Goal: Task Accomplishment & Management: Manage account settings

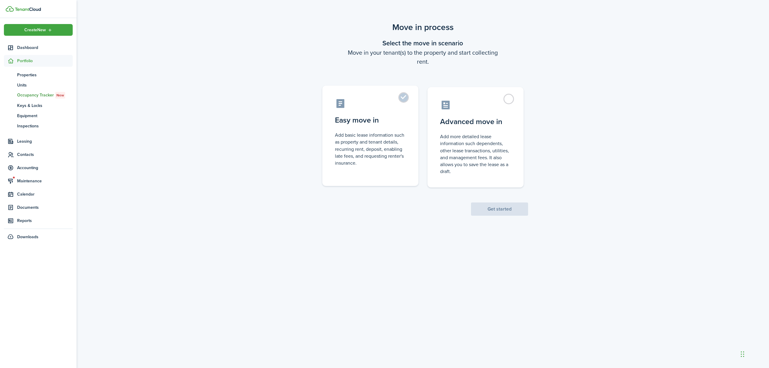
click at [406, 100] on label "Easy move in Add basic lease information such as property and tenant details, r…" at bounding box center [370, 136] width 96 height 100
radio input "true"
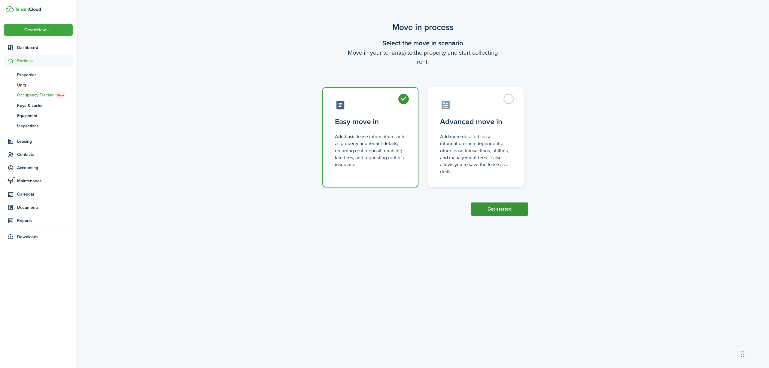
click at [481, 209] on button "Get started" at bounding box center [499, 209] width 57 height 13
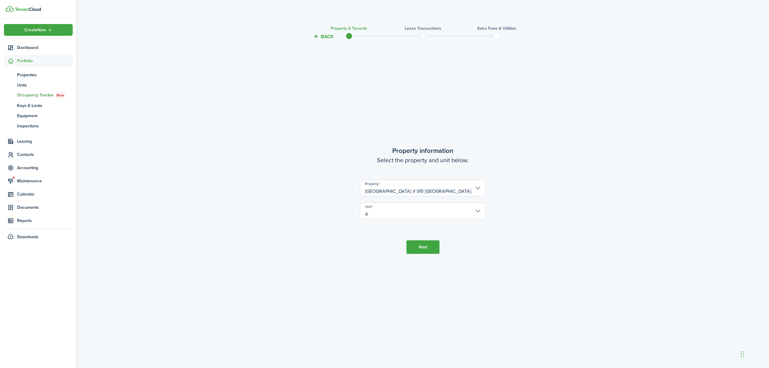
click at [422, 247] on button "Next" at bounding box center [423, 247] width 33 height 14
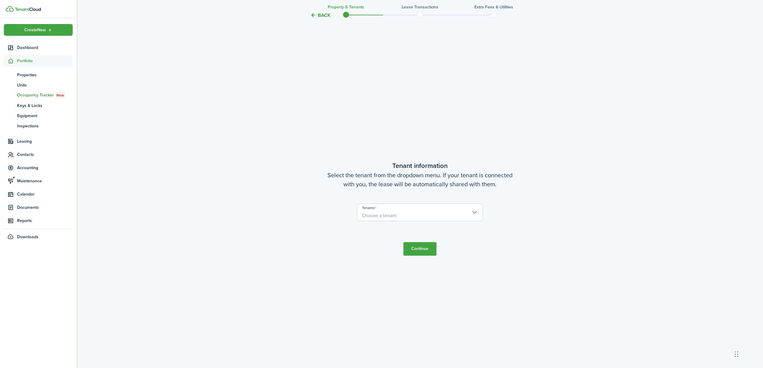
scroll to position [328, 0]
click at [426, 213] on span "Choose a tenant" at bounding box center [420, 215] width 126 height 10
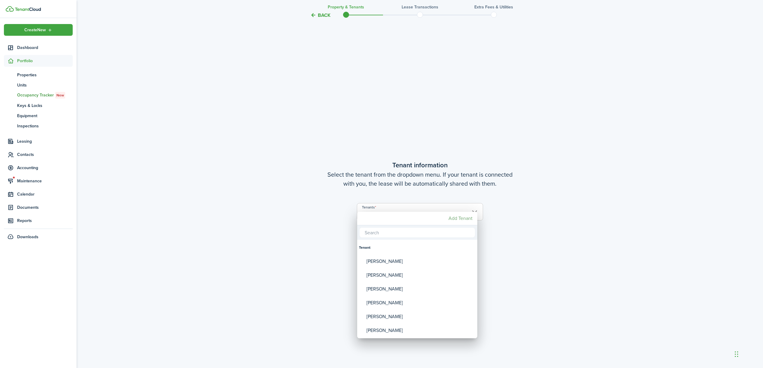
click at [456, 219] on mbsc-button "Add Tenant" at bounding box center [460, 218] width 29 height 11
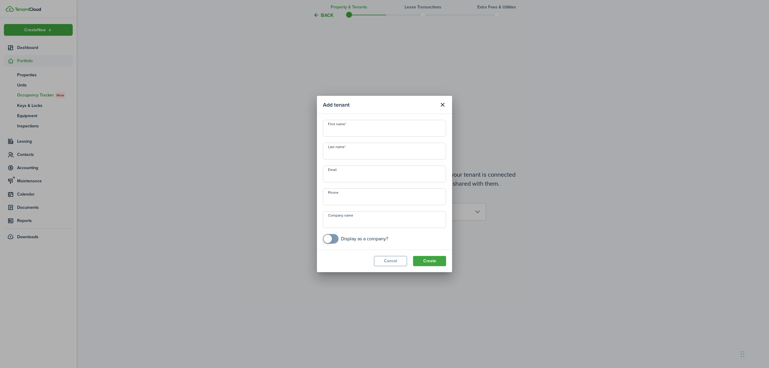
click at [360, 130] on input "First name" at bounding box center [384, 128] width 123 height 17
type input "Charlotte"
click at [353, 154] on input "Last name" at bounding box center [384, 151] width 123 height 17
type input "Abt"
click at [351, 171] on input "Email" at bounding box center [384, 174] width 123 height 17
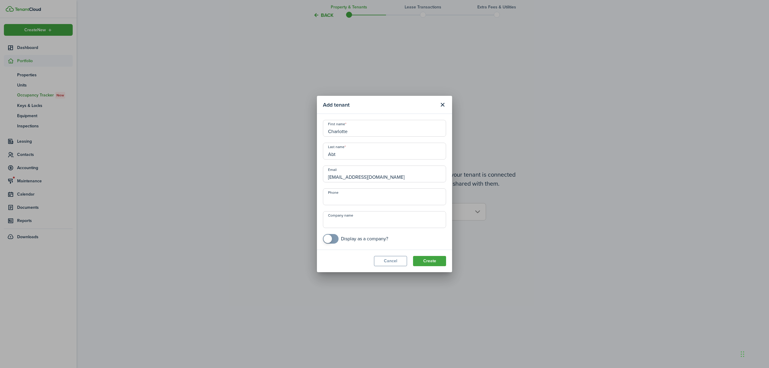
type input "[EMAIL_ADDRESS][DOMAIN_NAME]"
click at [431, 191] on input "+1" at bounding box center [384, 196] width 123 height 17
click at [358, 201] on input "+1" at bounding box center [384, 196] width 123 height 17
type input "[PHONE_NUMBER]"
click at [432, 263] on button "Create" at bounding box center [429, 261] width 33 height 10
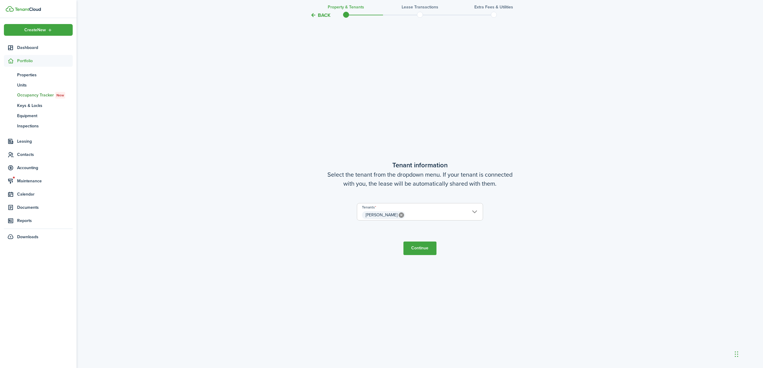
click at [421, 248] on button "Continue" at bounding box center [420, 249] width 33 height 14
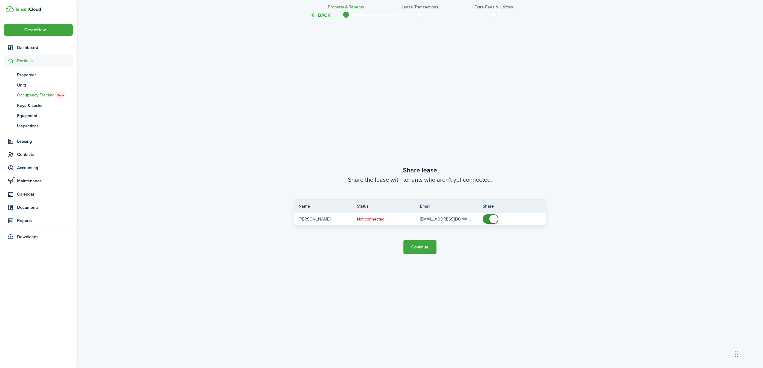
scroll to position [696, 0]
click at [421, 248] on button "Continue" at bounding box center [420, 245] width 33 height 14
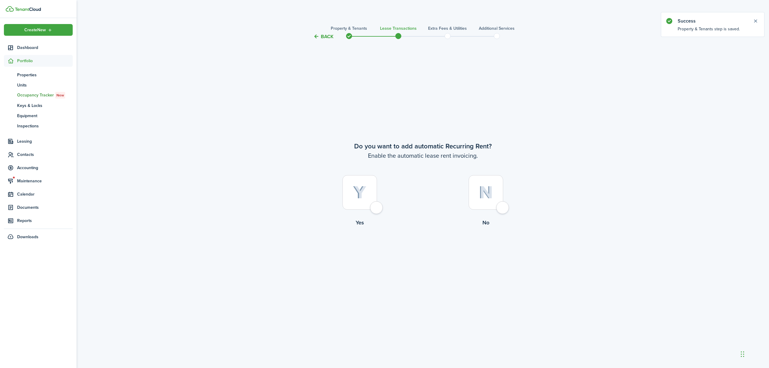
click at [377, 208] on div at bounding box center [360, 192] width 35 height 35
radio input "true"
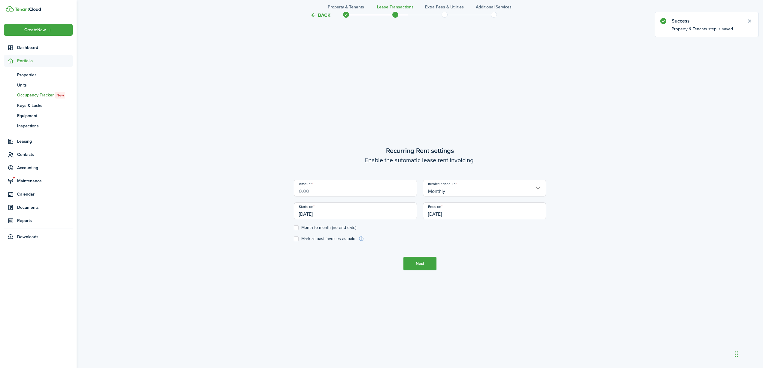
scroll to position [328, 0]
click at [372, 188] on input "Amount" at bounding box center [355, 187] width 123 height 17
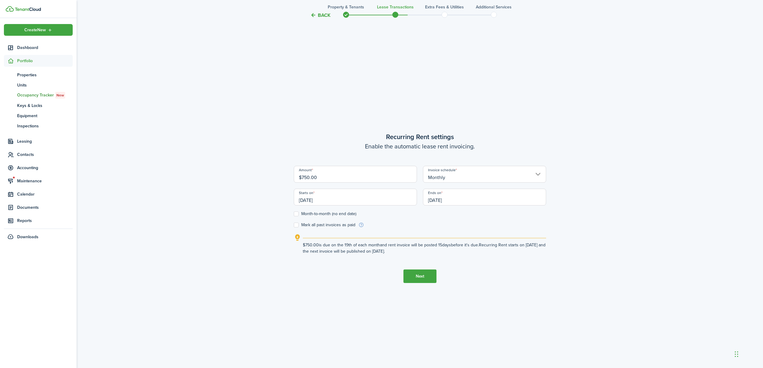
click at [353, 198] on input "[DATE]" at bounding box center [355, 197] width 123 height 17
type input "$750.00"
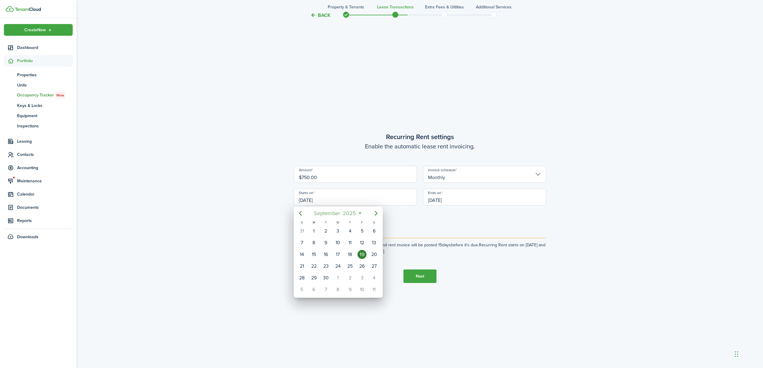
click at [354, 212] on span "2025" at bounding box center [350, 213] width 16 height 11
click at [296, 285] on mbsc-calendar-day "Oct" at bounding box center [310, 285] width 28 height 19
click at [339, 233] on div "1" at bounding box center [338, 231] width 9 height 9
type input "[DATE]"
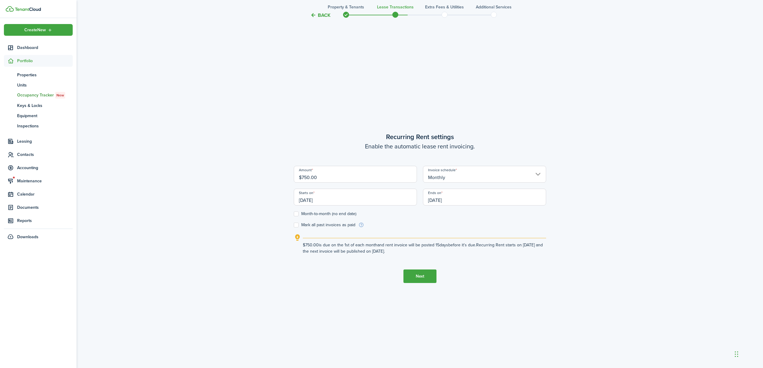
click at [475, 200] on input "[DATE]" at bounding box center [484, 197] width 123 height 17
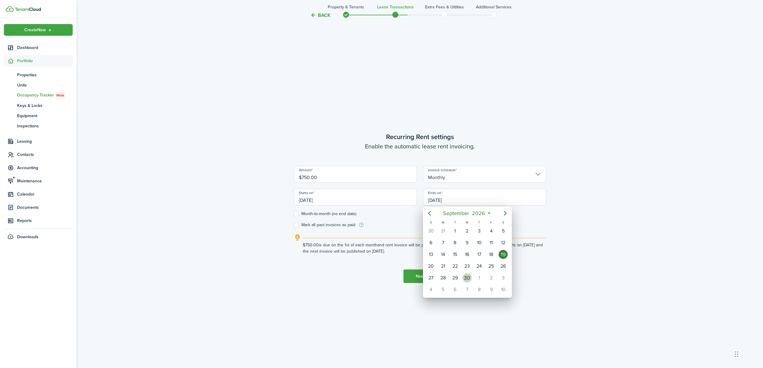
click at [470, 274] on div "30" at bounding box center [467, 277] width 9 height 9
type input "[DATE]"
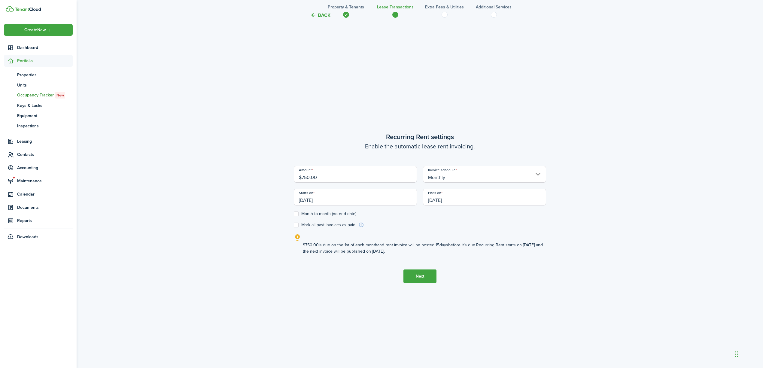
click at [429, 276] on button "Next" at bounding box center [420, 277] width 33 height 14
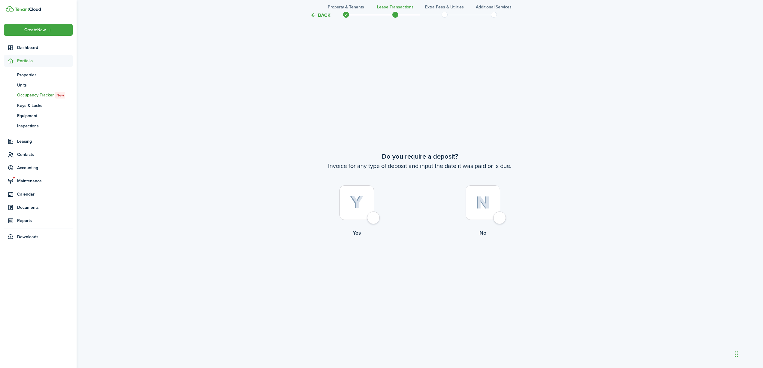
scroll to position [696, 0]
click at [500, 215] on div at bounding box center [483, 200] width 35 height 35
radio input "true"
click at [374, 218] on div at bounding box center [357, 200] width 35 height 35
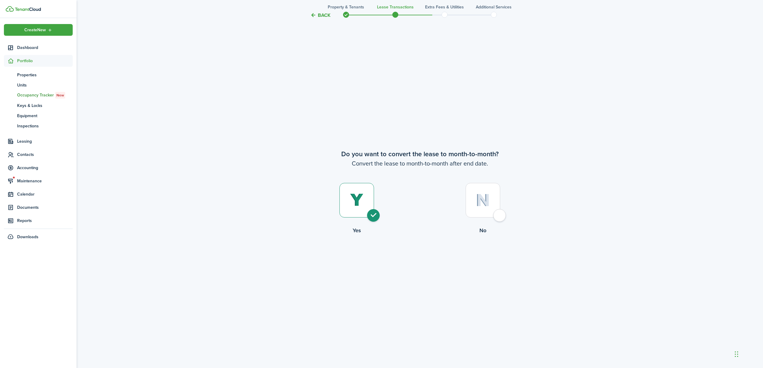
radio input "true"
click at [403, 252] on tc-wizard-step "Do you want to convert the lease to month-to-month? Convert the lease to month-…" at bounding box center [420, 207] width 252 height 368
click at [419, 258] on button "Continue" at bounding box center [420, 259] width 33 height 14
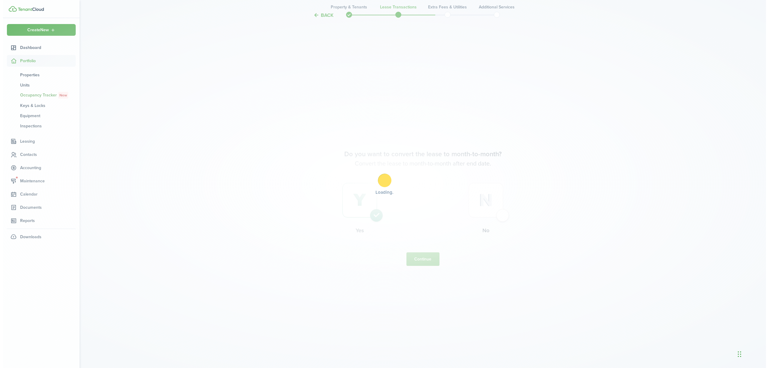
scroll to position [0, 0]
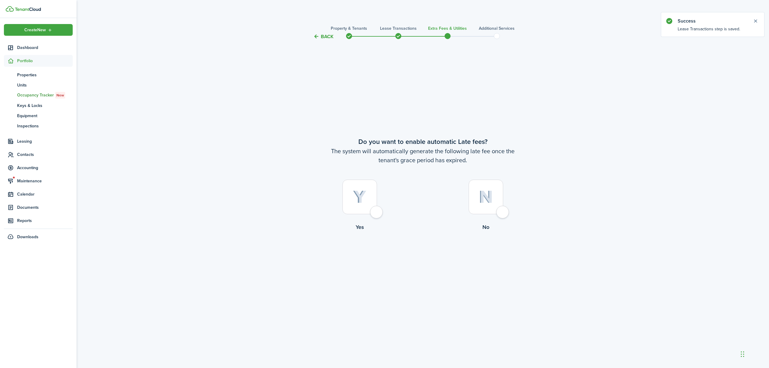
click at [377, 214] on div at bounding box center [360, 197] width 35 height 35
radio input "true"
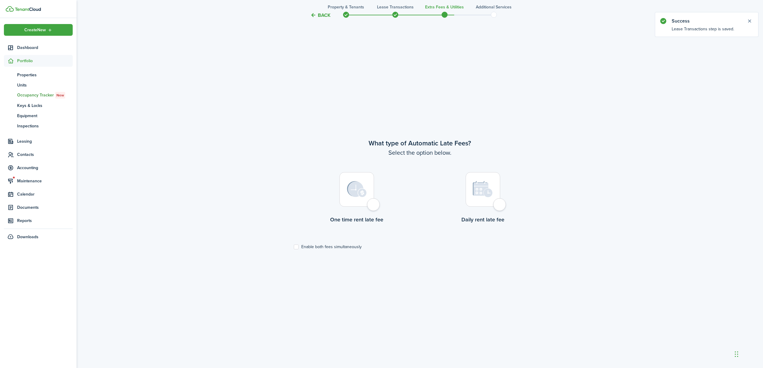
scroll to position [328, 0]
click at [374, 206] on div at bounding box center [357, 189] width 35 height 35
radio input "true"
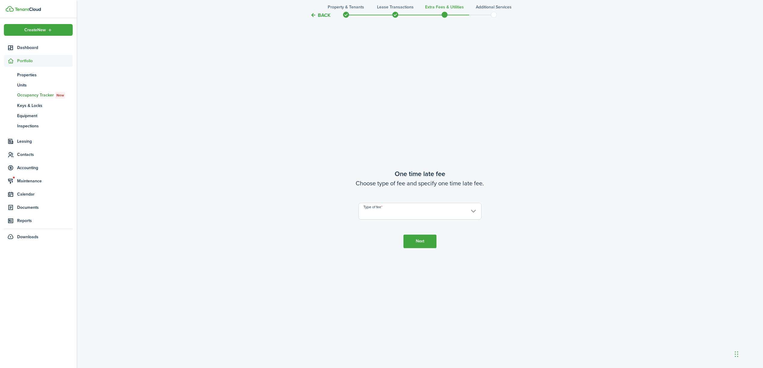
scroll to position [696, 0]
click at [380, 207] on input "Type of fee" at bounding box center [420, 210] width 123 height 17
click at [395, 236] on div "Percentage of outstanding charges" at bounding box center [404, 236] width 73 height 10
type input "Percentage of outstanding charges"
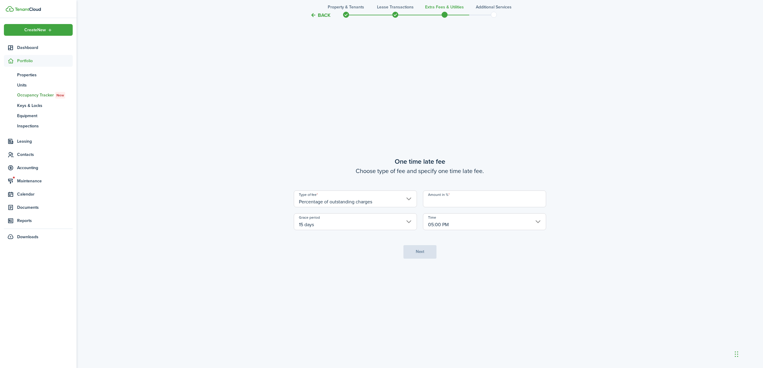
click at [463, 201] on input "Amount in %" at bounding box center [484, 199] width 123 height 17
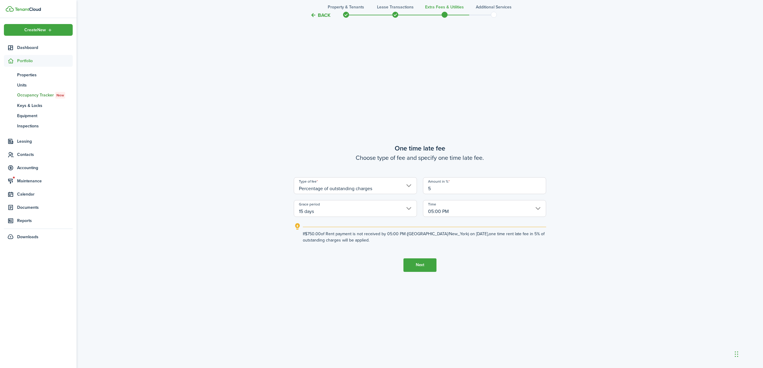
type input "5"
click at [498, 253] on tc-wizard-step "One time late fee Choose type of fee and specify one time late fee. Type of fee…" at bounding box center [420, 207] width 252 height 368
click at [424, 263] on button "Next" at bounding box center [420, 265] width 33 height 14
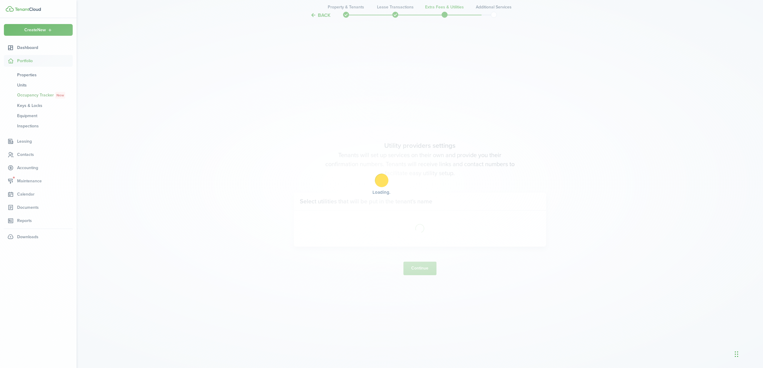
scroll to position [1064, 0]
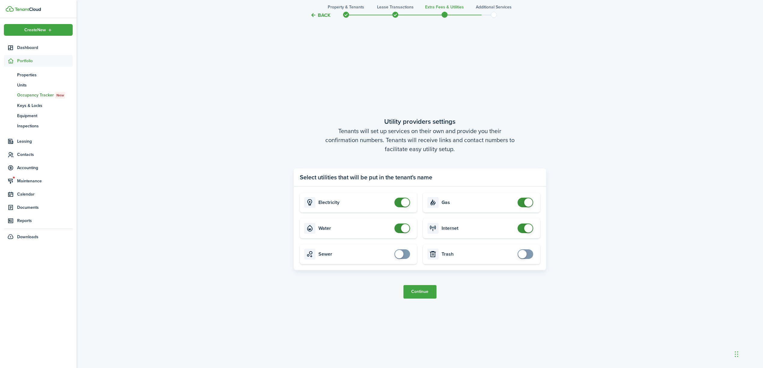
checkbox input "false"
click at [407, 205] on span at bounding box center [405, 202] width 8 height 8
checkbox input "false"
click at [403, 230] on span at bounding box center [405, 228] width 8 height 8
checkbox input "false"
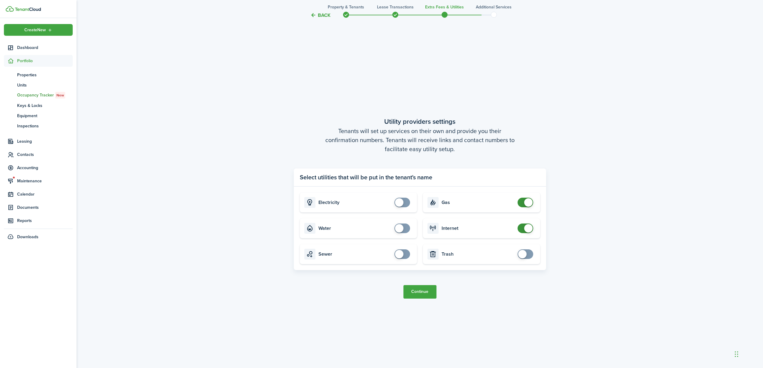
click at [529, 203] on span at bounding box center [528, 202] width 8 height 8
checkbox input "false"
click at [530, 229] on span at bounding box center [528, 228] width 8 height 8
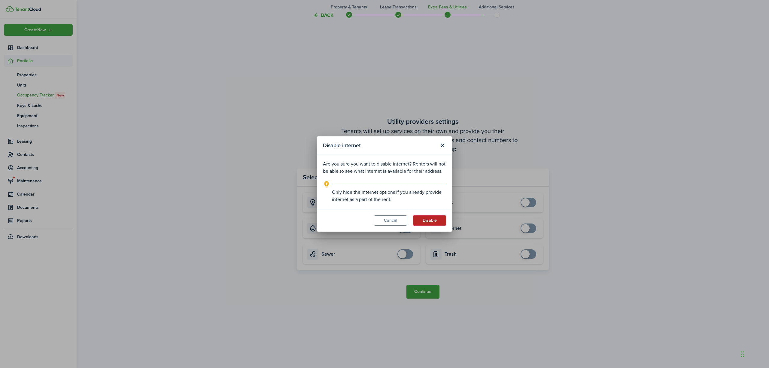
click at [435, 218] on button "Disable" at bounding box center [429, 220] width 33 height 10
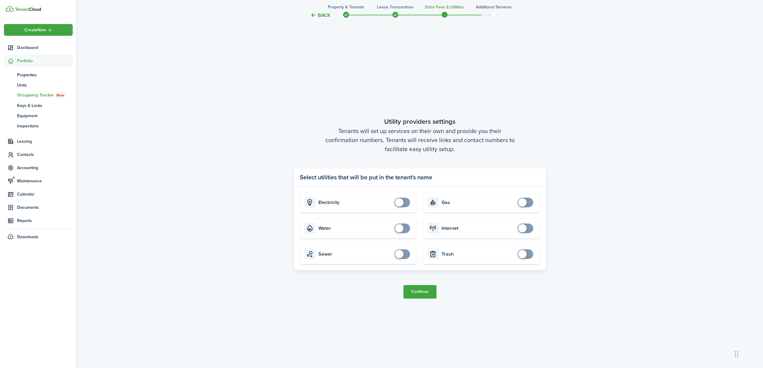
click at [418, 288] on button "Continue" at bounding box center [420, 292] width 33 height 14
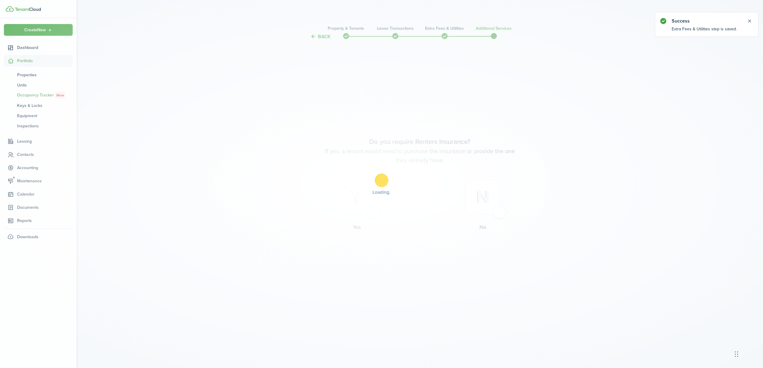
scroll to position [0, 0]
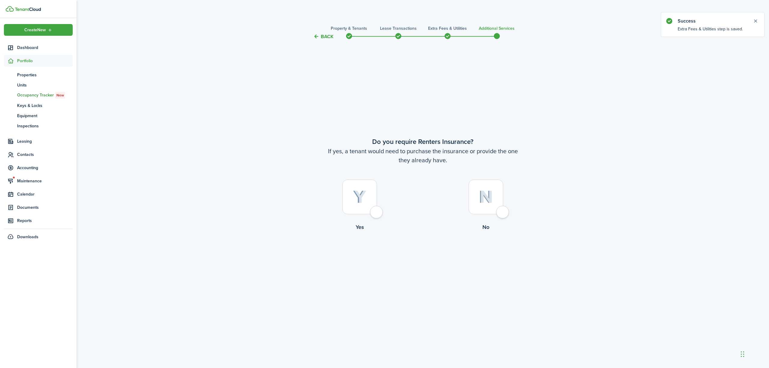
click at [506, 218] on label "No" at bounding box center [486, 207] width 126 height 54
radio input "true"
click at [427, 257] on button "Complete move in" at bounding box center [423, 256] width 44 height 14
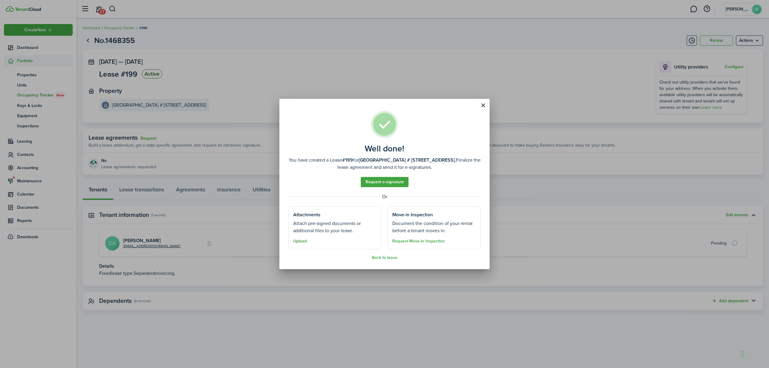
click at [293, 241] on button "Upload" at bounding box center [300, 241] width 14 height 5
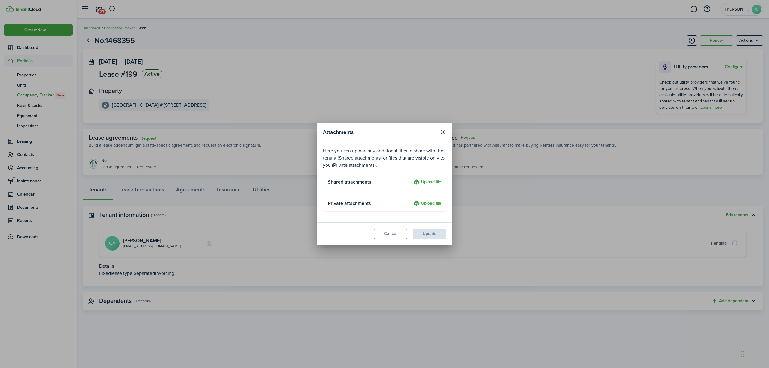
click at [427, 182] on label "Upload file" at bounding box center [428, 182] width 28 height 7
click at [411, 179] on input "Upload file" at bounding box center [411, 179] width 0 height 0
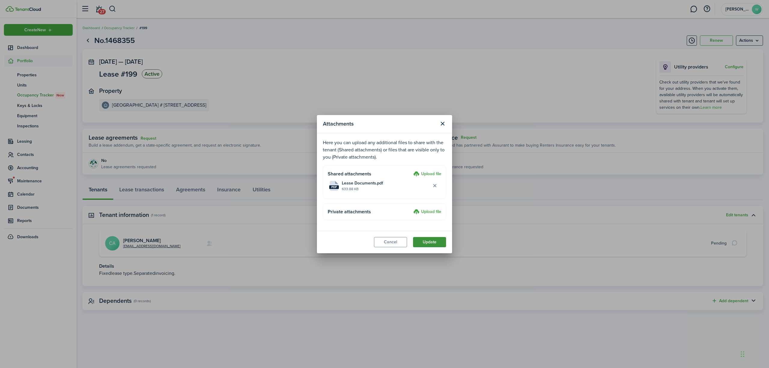
click at [434, 241] on button "Update" at bounding box center [429, 242] width 33 height 10
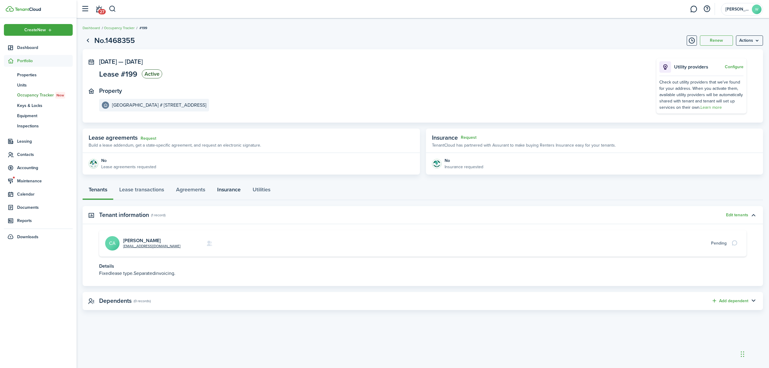
click at [222, 188] on link "Insurance" at bounding box center [228, 191] width 35 height 18
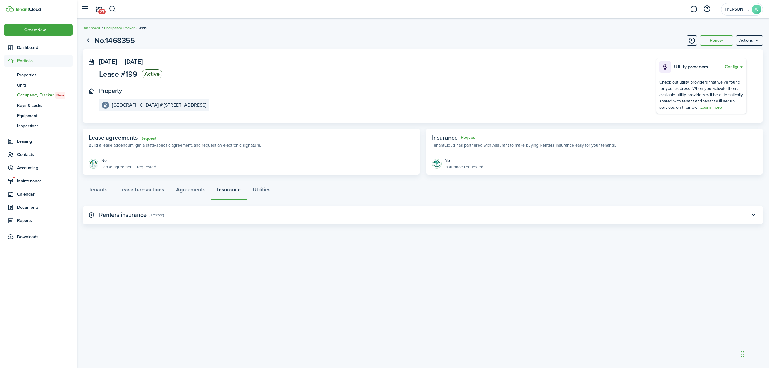
click at [137, 213] on panel-main-title "Renters insurance" at bounding box center [122, 215] width 47 height 7
click at [752, 215] on button "button" at bounding box center [754, 215] width 10 height 10
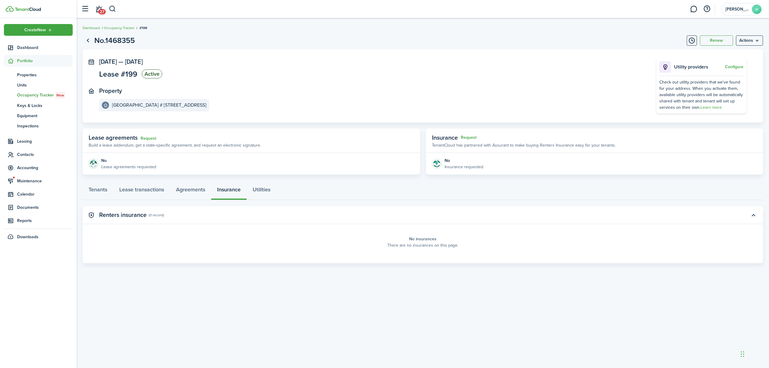
click at [417, 240] on panel-main-placeholder-title "No insurances" at bounding box center [422, 239] width 27 height 6
click at [739, 41] on menu-btn "Actions" at bounding box center [749, 40] width 27 height 10
click at [467, 50] on panel-main-body "[DATE] — [DATE] Lease #199 Active Property [GEOGRAPHIC_DATA], Unit A Utility pr…" at bounding box center [423, 85] width 681 height 73
click at [92, 188] on link "Tenants" at bounding box center [98, 191] width 31 height 18
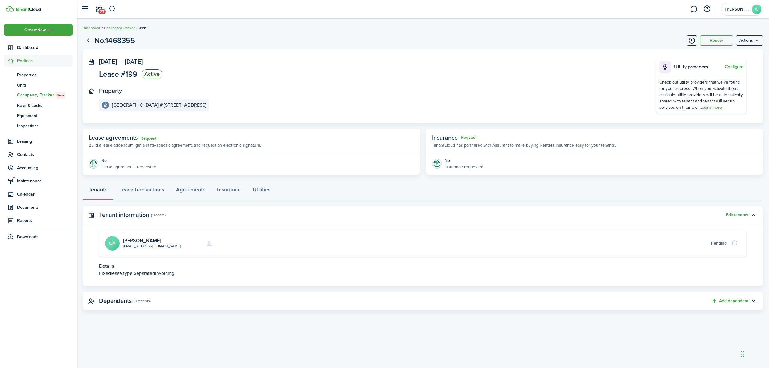
click at [136, 237] on card "[EMAIL_ADDRESS][DOMAIN_NAME] [PERSON_NAME] CA Pending" at bounding box center [423, 243] width 648 height 26
click at [110, 238] on avatar-text "CA" at bounding box center [112, 243] width 14 height 14
click at [110, 7] on button "button" at bounding box center [113, 9] width 8 height 10
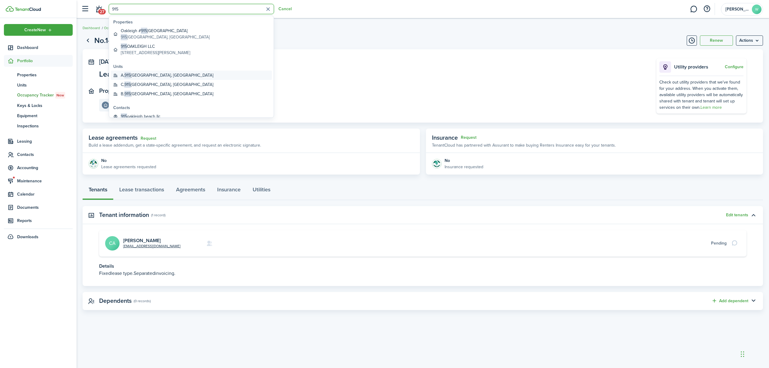
type input "915"
click at [156, 76] on global-search-item-title "A, [STREET_ADDRESS]" at bounding box center [167, 75] width 93 height 6
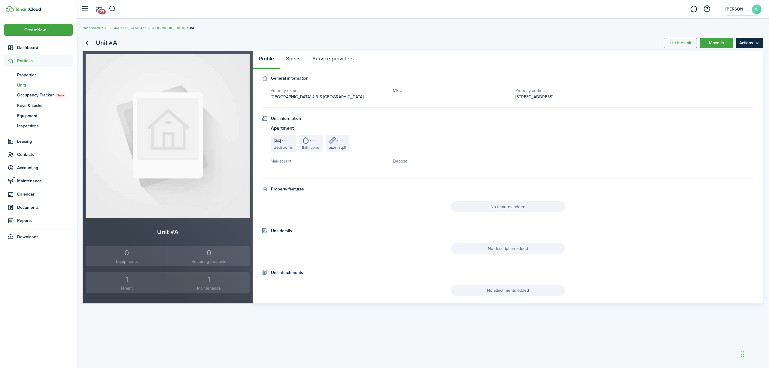
click at [759, 42] on menu-btn "Actions" at bounding box center [749, 43] width 27 height 10
click at [737, 53] on link "Edit unit" at bounding box center [737, 56] width 53 height 10
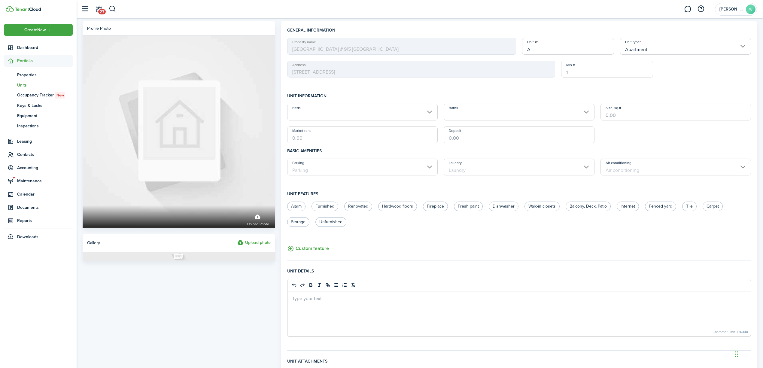
click at [365, 115] on input "Beds" at bounding box center [362, 112] width 151 height 17
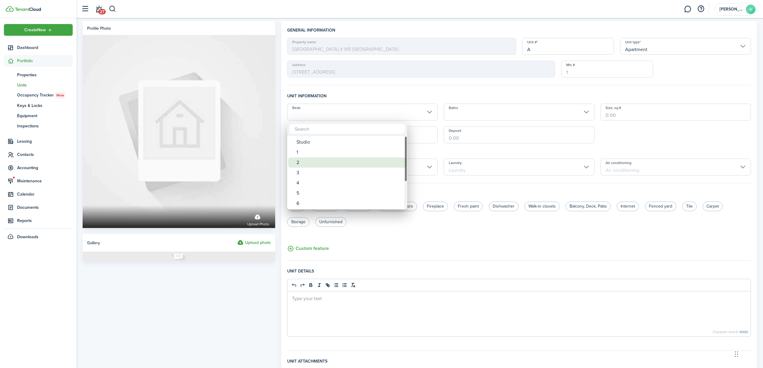
click at [328, 162] on div "2" at bounding box center [350, 162] width 106 height 10
type input "2"
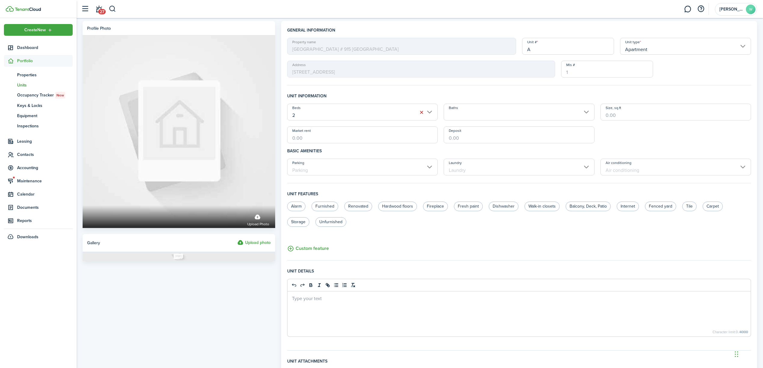
click at [512, 108] on input "Baths" at bounding box center [519, 112] width 151 height 17
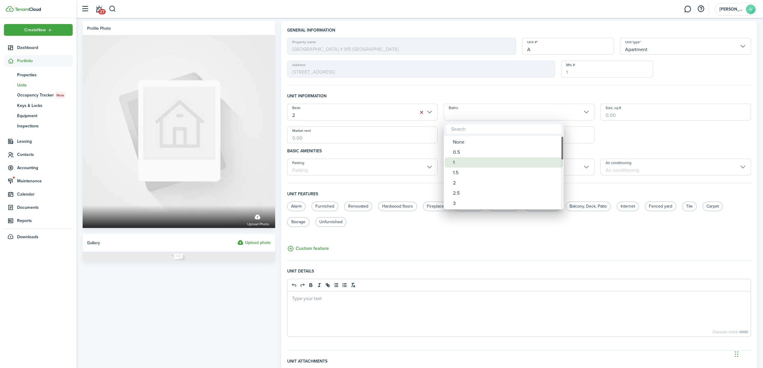
click at [474, 159] on div "1" at bounding box center [506, 162] width 106 height 10
type input "1"
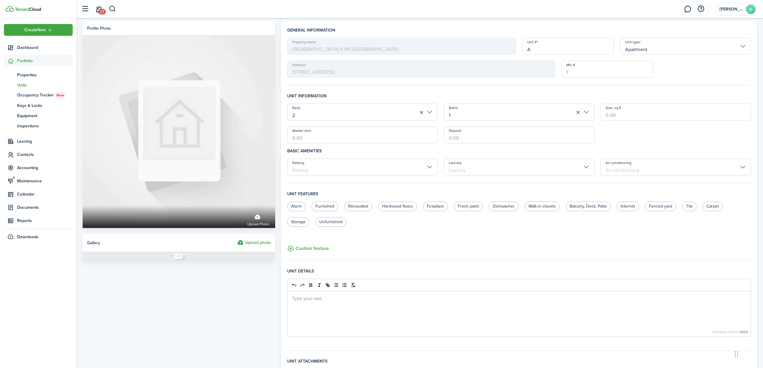
click at [367, 134] on input "Market rent" at bounding box center [362, 135] width 151 height 17
type input "$750.00"
click at [482, 133] on input "Deposit" at bounding box center [519, 135] width 151 height 17
type input "$"
click at [444, 155] on h4 "Basic amenities" at bounding box center [519, 150] width 464 height 15
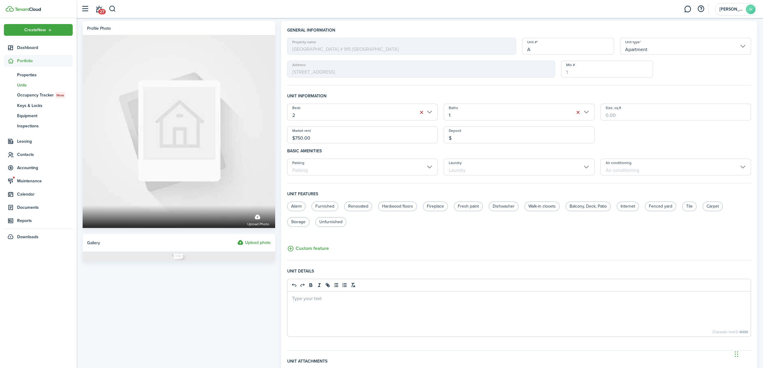
click at [438, 162] on input "Parking" at bounding box center [362, 167] width 151 height 17
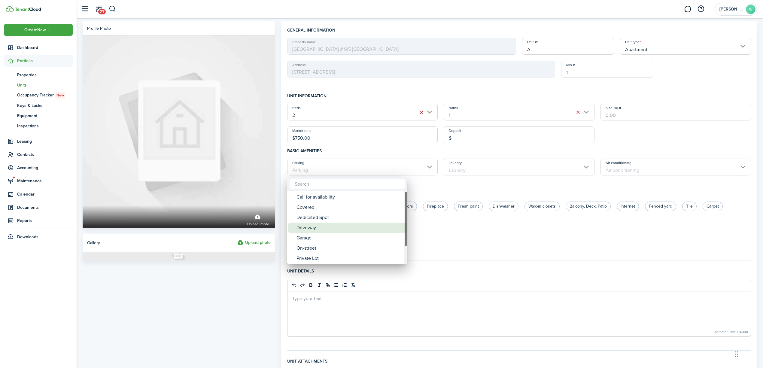
click at [374, 228] on div "Driveway" at bounding box center [350, 228] width 106 height 10
type input "Driveway"
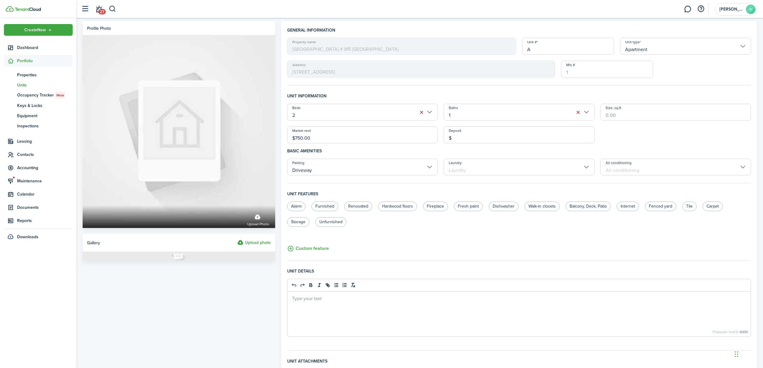
click at [501, 166] on input "Laundry" at bounding box center [519, 167] width 151 height 17
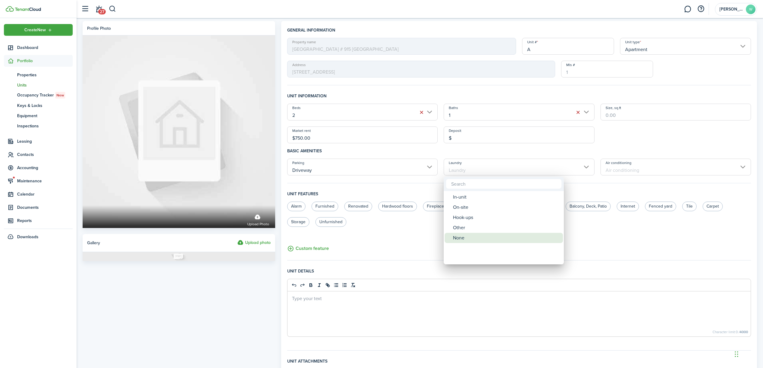
click at [469, 236] on div "None" at bounding box center [506, 238] width 106 height 10
type input "None"
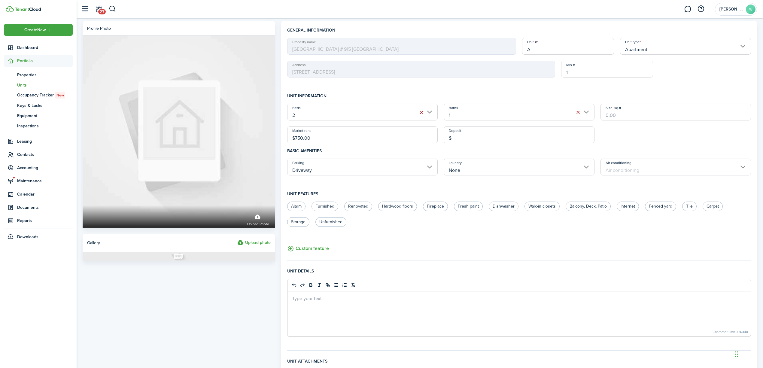
click at [625, 168] on input "Air conditioning" at bounding box center [676, 167] width 151 height 17
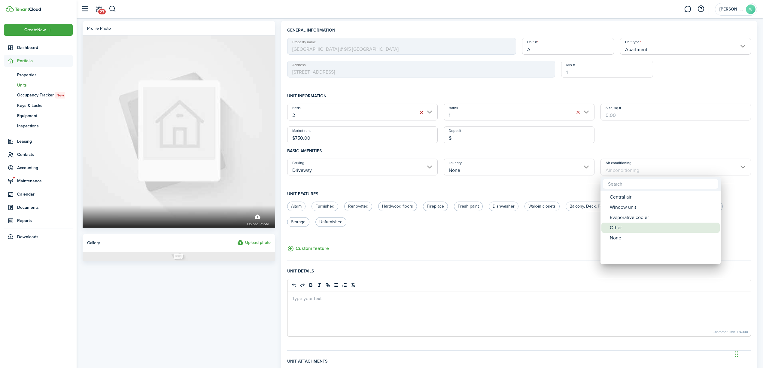
click at [618, 238] on div "None" at bounding box center [663, 238] width 106 height 10
type input "None"
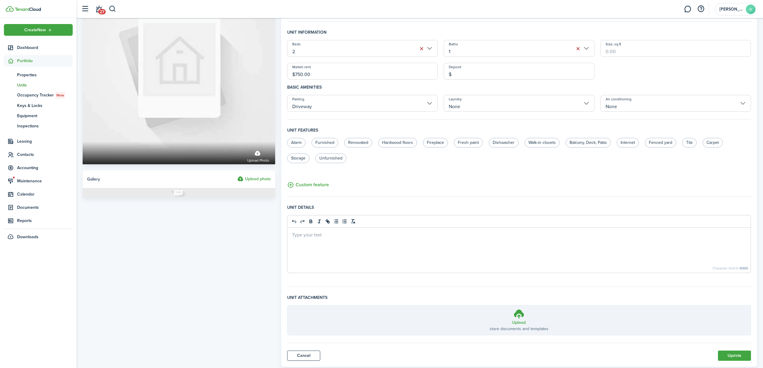
scroll to position [80, 0]
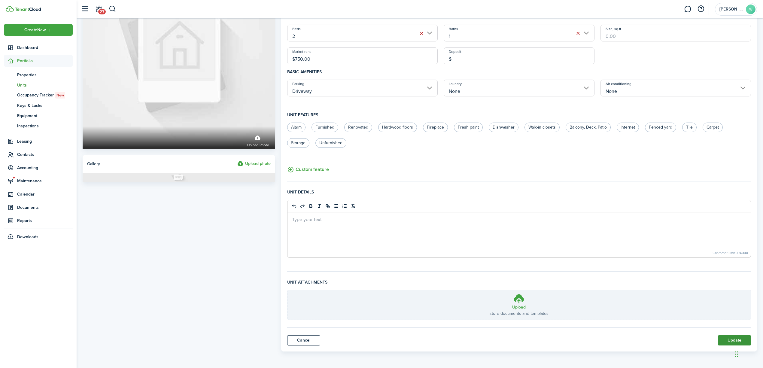
click at [728, 341] on button "Update" at bounding box center [734, 340] width 33 height 10
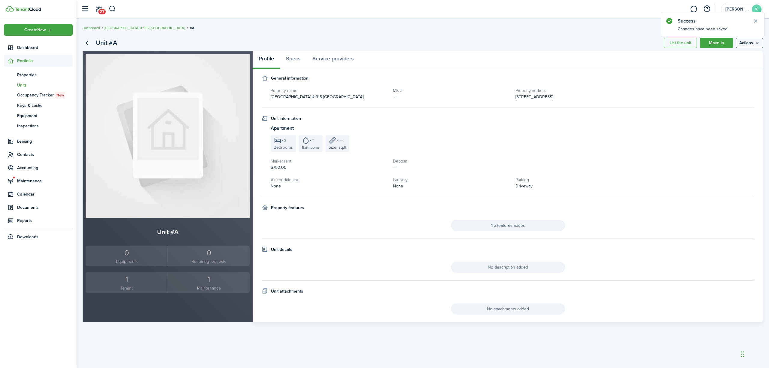
click at [124, 283] on div "1" at bounding box center [126, 279] width 79 height 11
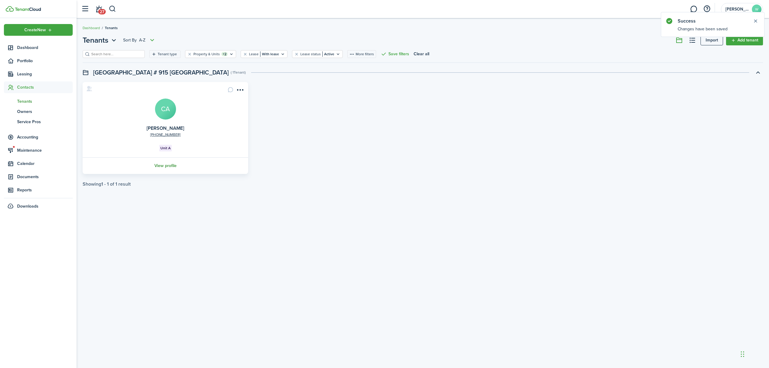
click at [164, 164] on link "View profile" at bounding box center [165, 165] width 167 height 17
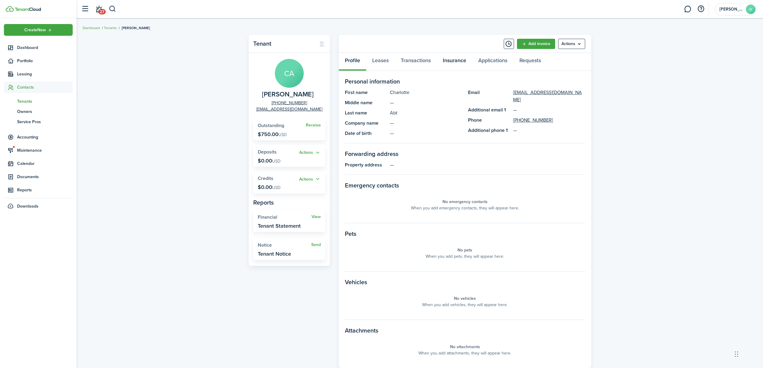
click at [468, 57] on link "Insurance" at bounding box center [454, 62] width 35 height 18
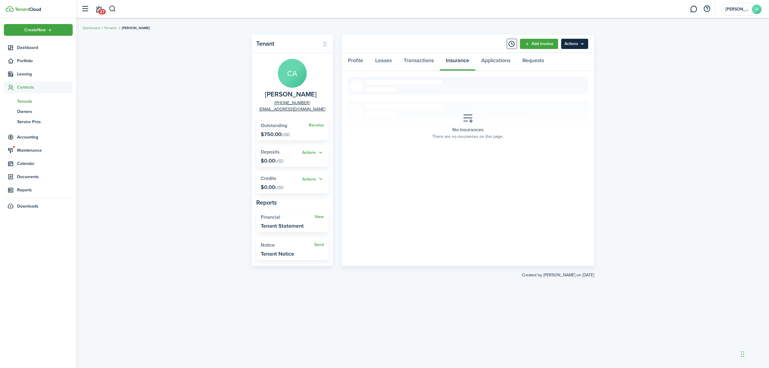
click at [577, 43] on menu-btn "Actions" at bounding box center [574, 44] width 27 height 10
click at [554, 96] on button "Add insurance" at bounding box center [562, 99] width 53 height 10
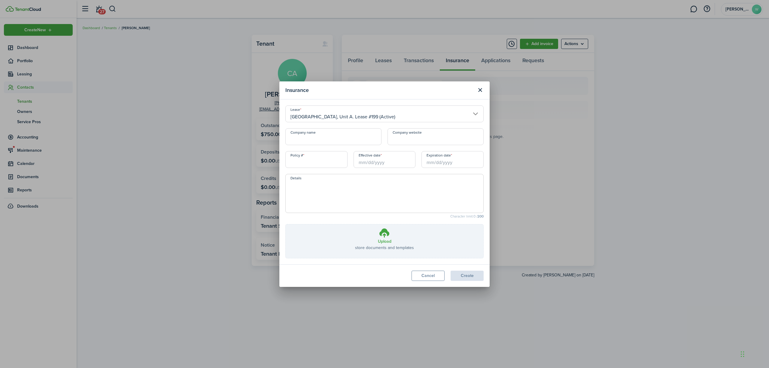
click at [315, 135] on input "Company name" at bounding box center [333, 136] width 96 height 17
type input "[GEOGRAPHIC_DATA]"
click at [317, 163] on input "Policy #" at bounding box center [316, 159] width 62 height 17
click at [380, 159] on input "Effective date" at bounding box center [385, 159] width 62 height 17
type input "Q57 6110631 M"
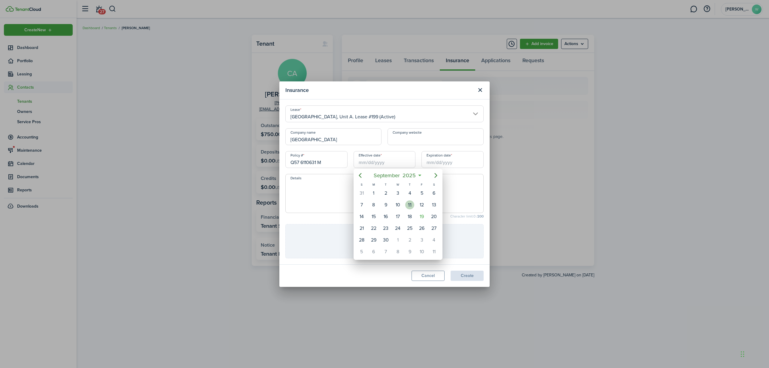
click at [411, 202] on div "11" at bounding box center [409, 204] width 9 height 9
type input "[DATE]"
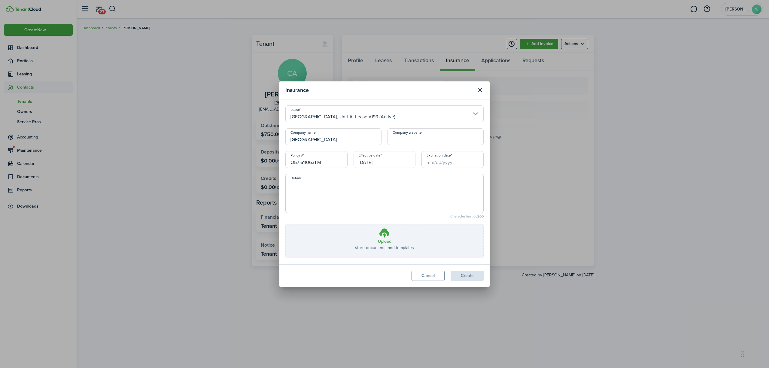
click at [452, 156] on input "Expiration date" at bounding box center [453, 159] width 62 height 17
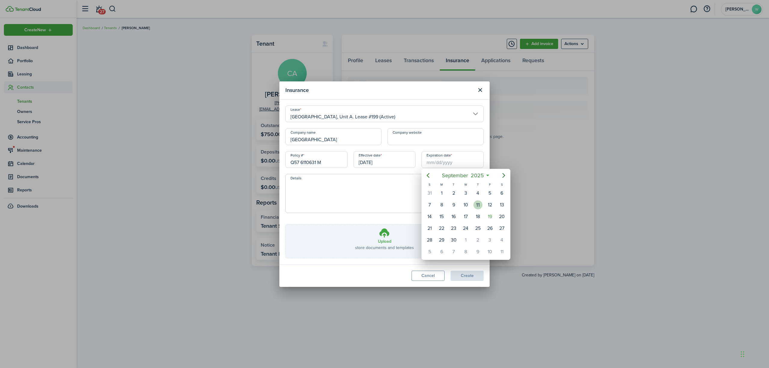
click at [480, 206] on div "11" at bounding box center [478, 204] width 9 height 9
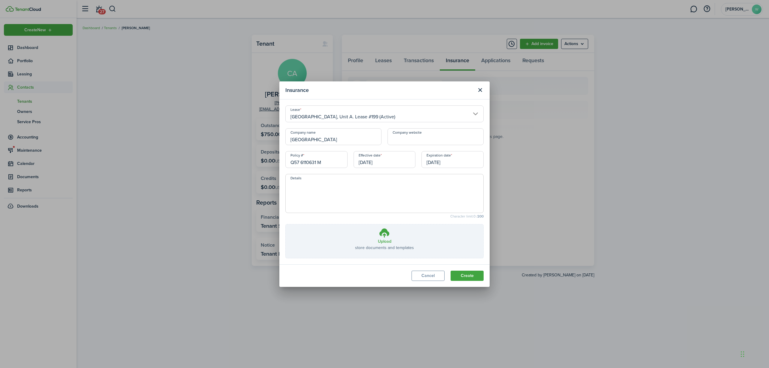
click at [454, 165] on input "[DATE]" at bounding box center [453, 159] width 62 height 17
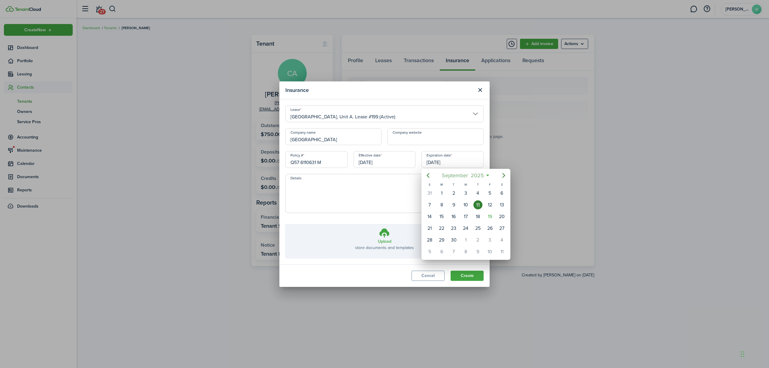
click at [486, 179] on mbsc-button "[DATE]" at bounding box center [463, 175] width 50 height 11
click at [472, 176] on mbsc-button "2025" at bounding box center [463, 175] width 21 height 11
click at [483, 227] on div "2026" at bounding box center [494, 229] width 24 height 18
click at [394, 223] on div at bounding box center [384, 184] width 865 height 464
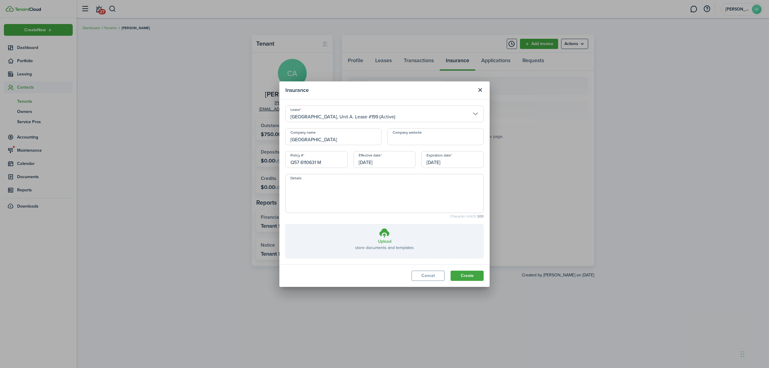
click at [455, 154] on input "[DATE]" at bounding box center [453, 159] width 62 height 17
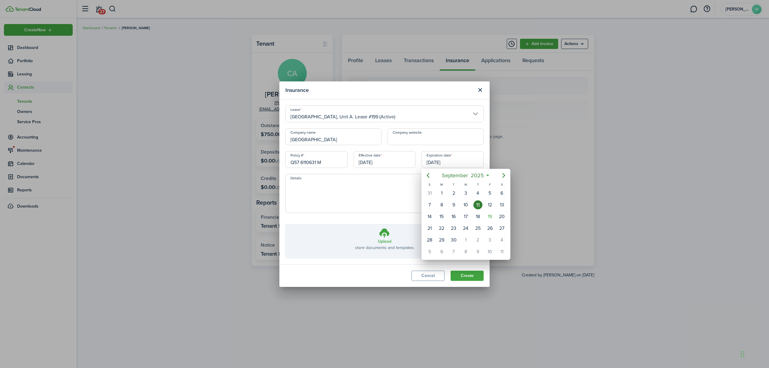
click at [455, 157] on div at bounding box center [384, 184] width 865 height 464
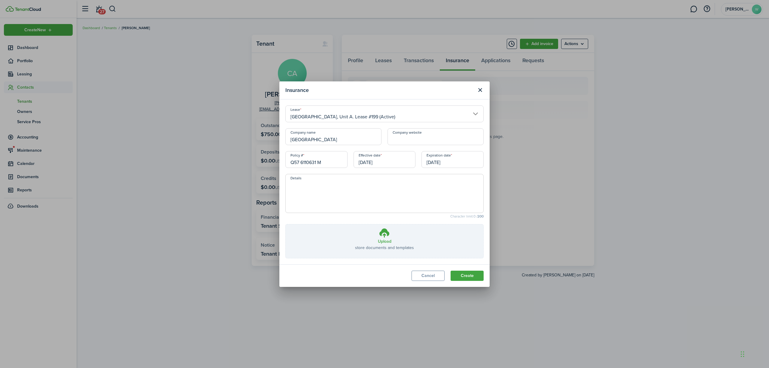
click at [455, 157] on input "[DATE]" at bounding box center [453, 159] width 62 height 17
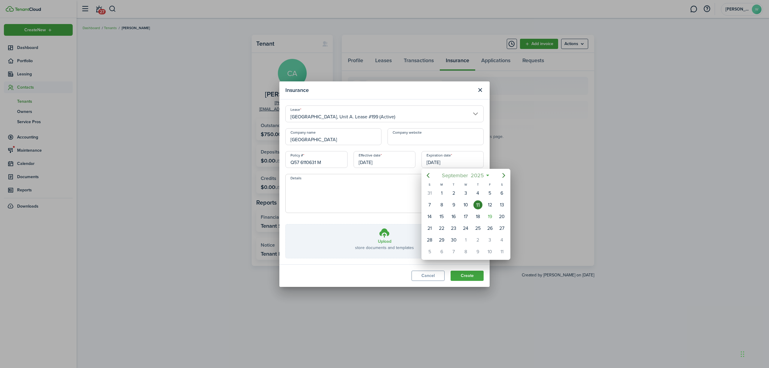
click at [484, 175] on span "2025" at bounding box center [477, 175] width 16 height 11
click at [466, 177] on span "2025" at bounding box center [463, 175] width 16 height 11
click at [493, 228] on div "2026" at bounding box center [495, 229] width 22 height 10
click at [498, 230] on div "Sep" at bounding box center [495, 229] width 22 height 10
click at [490, 205] on div "11" at bounding box center [490, 204] width 9 height 9
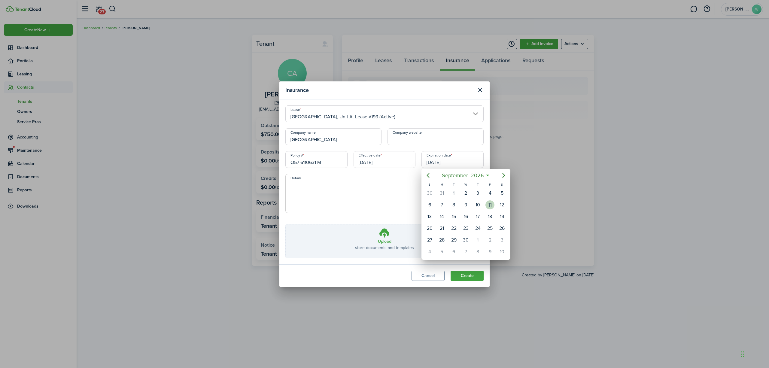
type input "[DATE]"
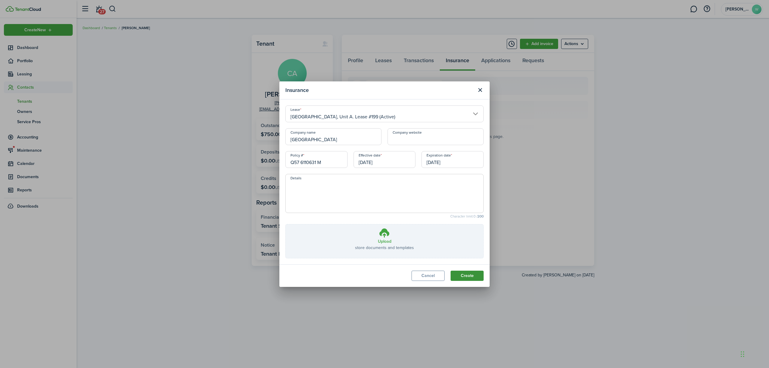
click at [463, 276] on button "Create" at bounding box center [467, 276] width 33 height 10
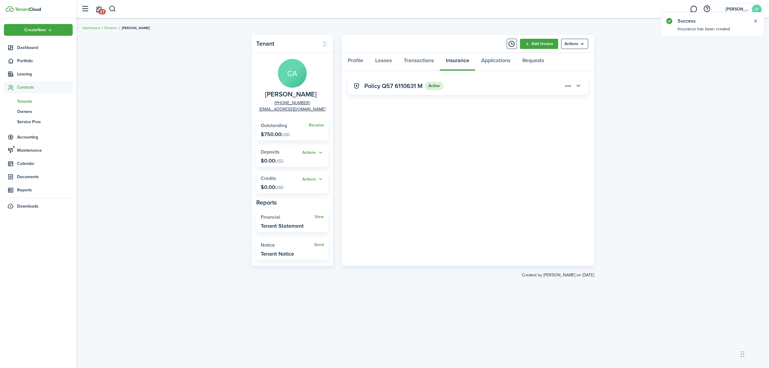
click at [578, 86] on button "button" at bounding box center [579, 86] width 10 height 10
click at [543, 86] on panel-main-header "Policy Q57 6110631 M Active" at bounding box center [468, 86] width 240 height 18
click at [572, 83] on menu-btn-icon "Open menu" at bounding box center [568, 86] width 10 height 10
click at [550, 97] on button "Edit" at bounding box center [547, 99] width 53 height 10
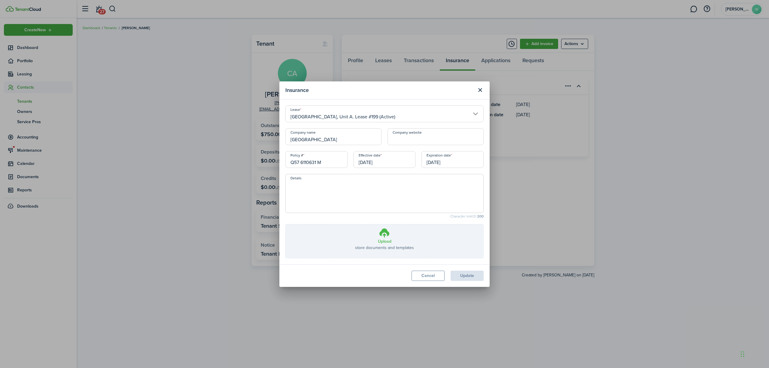
click at [397, 234] on label "Upload store documents and templates Choose file" at bounding box center [385, 241] width 198 height 34
click at [286, 224] on input "Upload store documents and templates Choose file" at bounding box center [286, 224] width 0 height 0
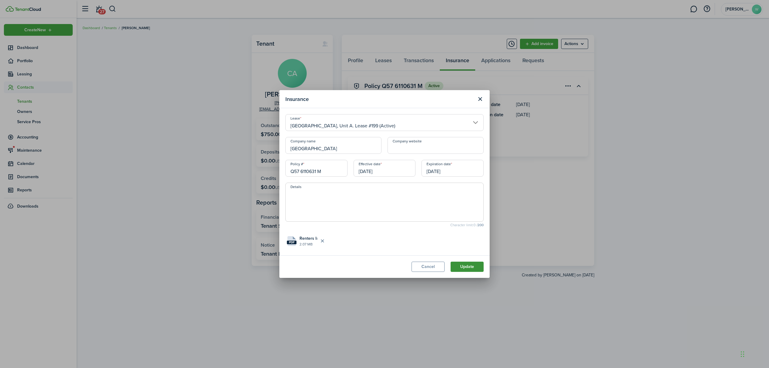
click at [472, 267] on button "Update" at bounding box center [467, 267] width 33 height 10
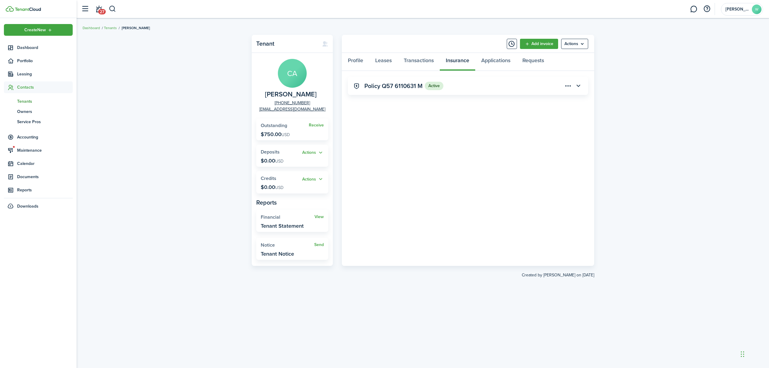
click at [141, 65] on div "Tenant CA [PERSON_NAME] [PHONE_NUMBER] [PERSON_NAME][EMAIL_ADDRESS][DOMAIN_NAME…" at bounding box center [423, 193] width 693 height 323
click at [41, 49] on span "Dashboard" at bounding box center [45, 47] width 56 height 6
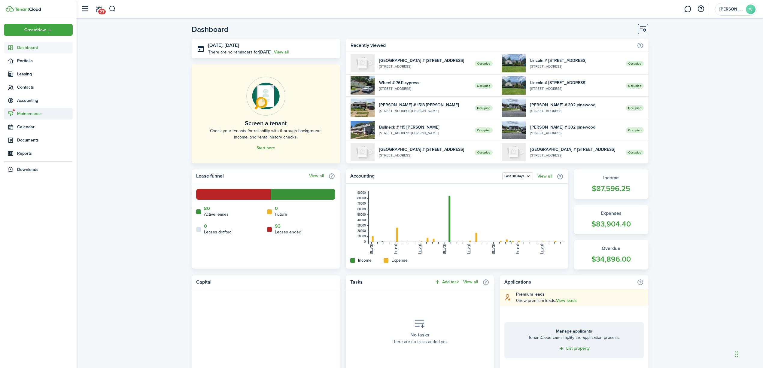
click at [23, 112] on span "Maintenance" at bounding box center [45, 114] width 56 height 6
click at [94, 93] on div "Dashboard [DATE], [DATE] There are no reminders for [DATE] . View all Screen a …" at bounding box center [420, 304] width 687 height 567
click at [34, 50] on span "Dashboard" at bounding box center [45, 47] width 56 height 6
click at [34, 44] on link "Dashboard" at bounding box center [38, 48] width 69 height 12
click at [114, 7] on button "button" at bounding box center [113, 9] width 8 height 10
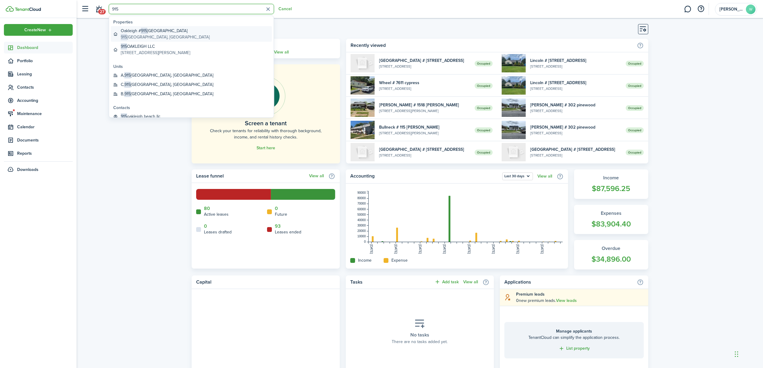
type input "915"
click at [133, 37] on global-search-item-description "[STREET_ADDRESS]" at bounding box center [165, 37] width 89 height 6
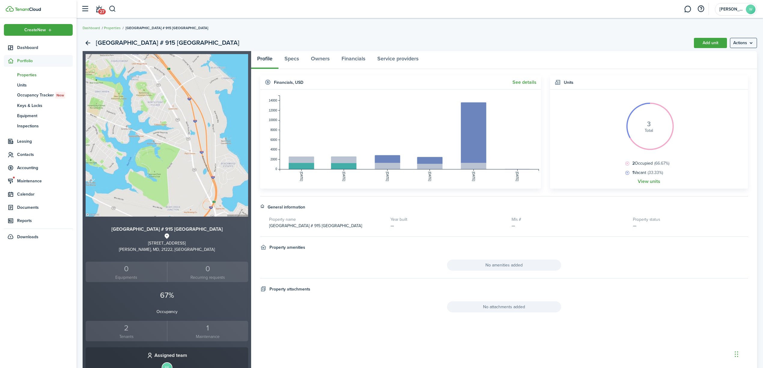
click at [185, 145] on img at bounding box center [167, 135] width 163 height 163
click at [753, 39] on menu-btn "Actions" at bounding box center [743, 43] width 27 height 10
click at [742, 54] on link "Edit property" at bounding box center [731, 56] width 53 height 10
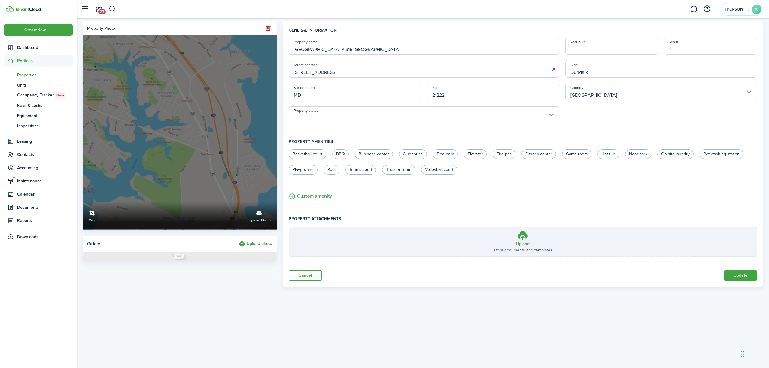
click at [256, 214] on label "Upload photo" at bounding box center [260, 216] width 22 height 16
click at [83, 202] on input "Crop Upload photo" at bounding box center [83, 202] width 0 height 0
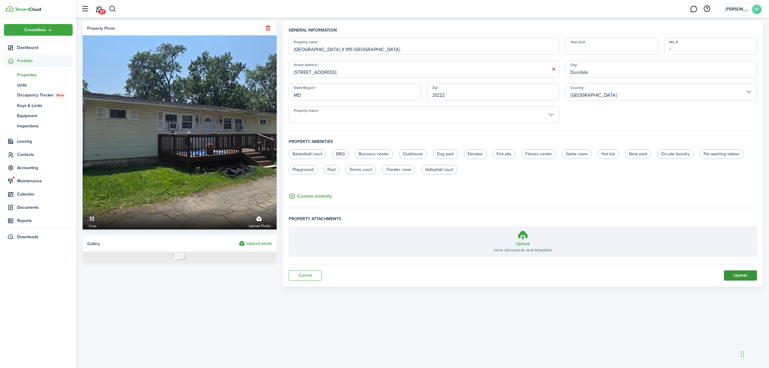
click at [750, 277] on button "Update" at bounding box center [740, 275] width 33 height 10
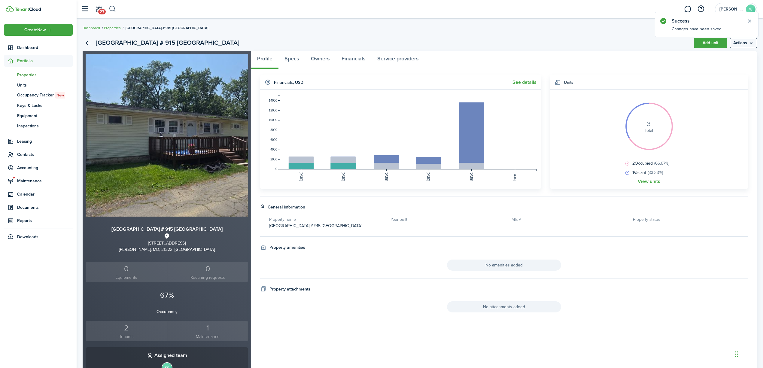
click at [112, 7] on button "button" at bounding box center [113, 9] width 8 height 10
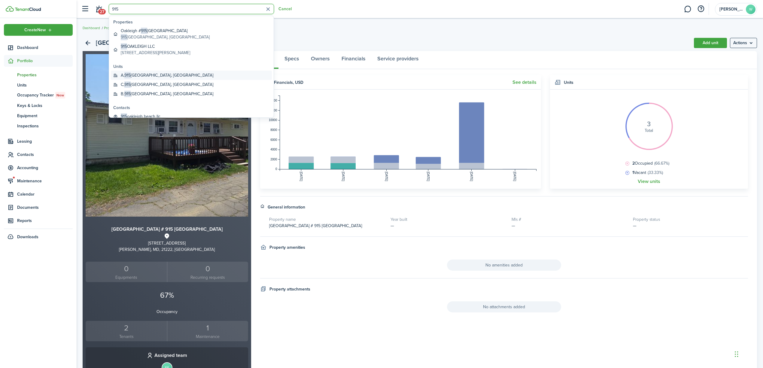
type input "915"
click at [136, 73] on global-search-item-title "A, [STREET_ADDRESS]" at bounding box center [167, 75] width 93 height 6
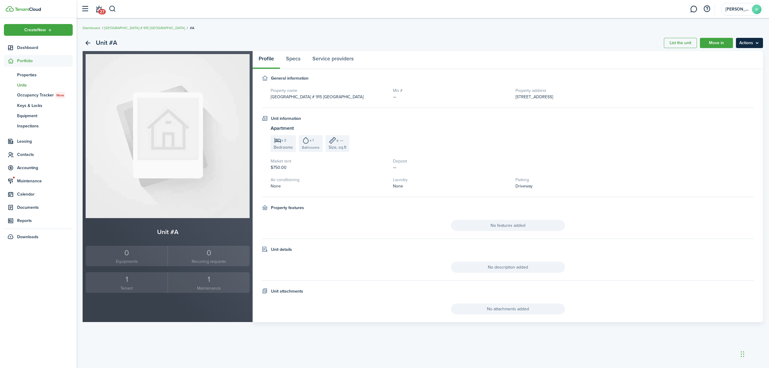
click at [746, 39] on menu-btn "Actions" at bounding box center [749, 43] width 27 height 10
click at [732, 58] on link "Edit unit" at bounding box center [737, 56] width 53 height 10
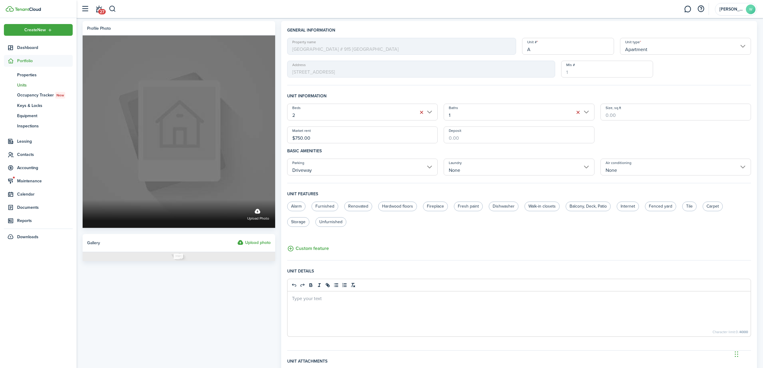
click at [258, 219] on span "Upload photo" at bounding box center [258, 219] width 22 height 6
click at [83, 200] on input "Upload photo" at bounding box center [83, 200] width 0 height 0
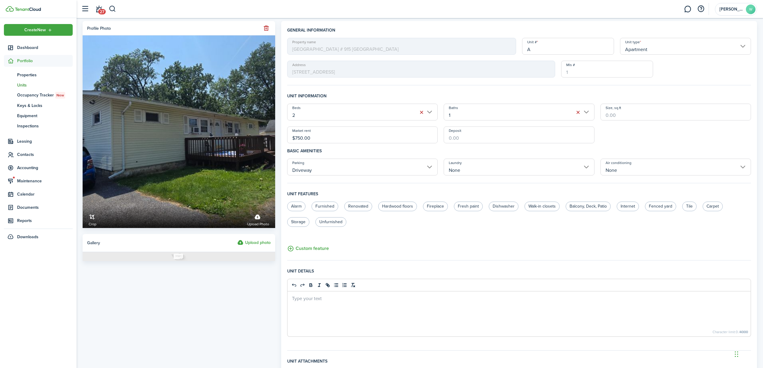
scroll to position [80, 0]
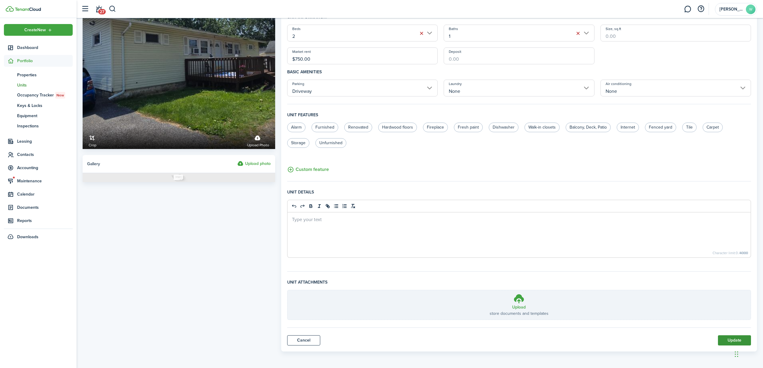
click at [739, 336] on button "Update" at bounding box center [734, 340] width 33 height 10
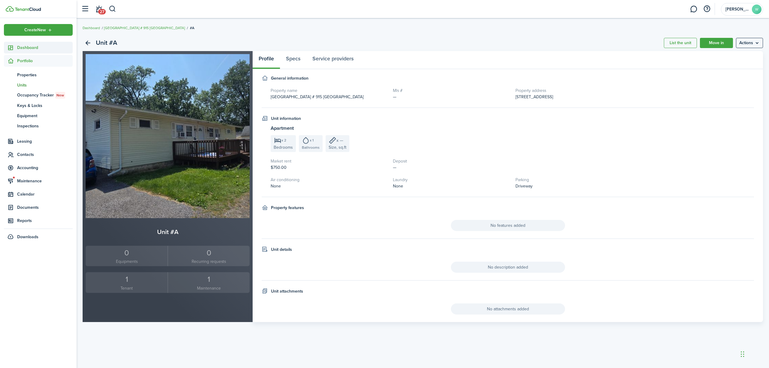
click at [31, 46] on span "Dashboard" at bounding box center [45, 47] width 56 height 6
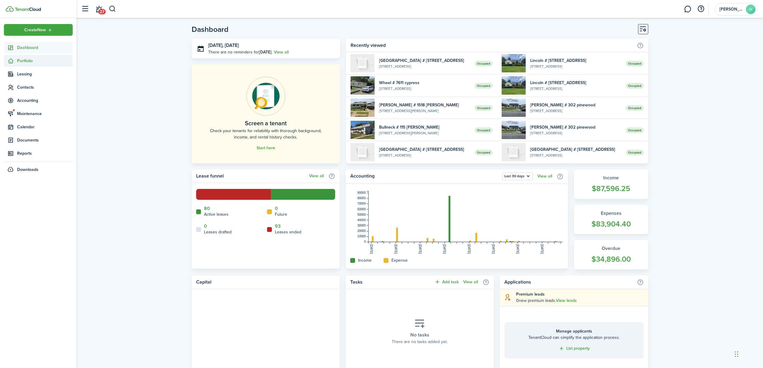
click at [35, 61] on span "Portfolio" at bounding box center [45, 61] width 56 height 6
click at [32, 70] on link "pt Properties" at bounding box center [38, 75] width 69 height 10
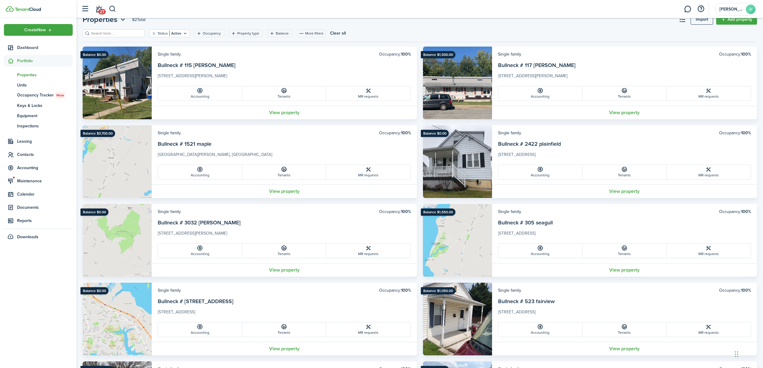
scroll to position [40, 0]
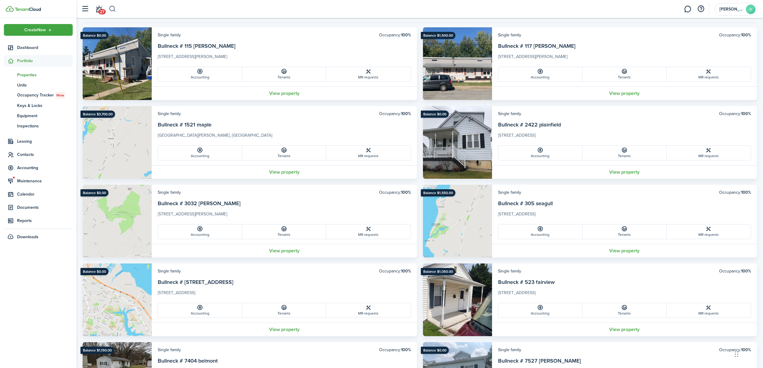
drag, startPoint x: 108, startPoint y: 4, endPoint x: 111, endPoint y: 8, distance: 4.9
click at [111, 8] on header-control-items "27" at bounding box center [97, 9] width 38 height 15
click at [111, 8] on button "button" at bounding box center [113, 9] width 8 height 10
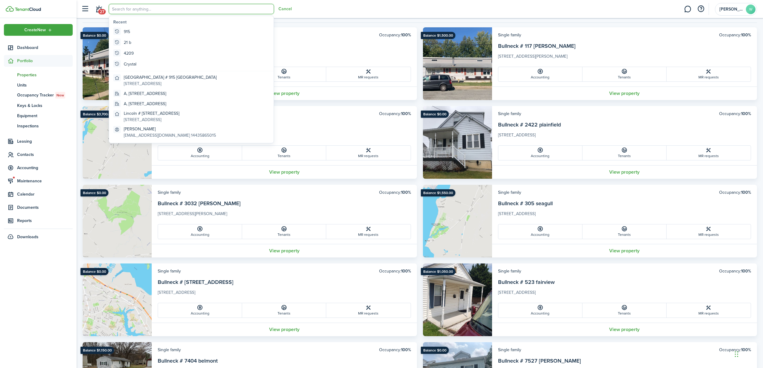
scroll to position [0, 0]
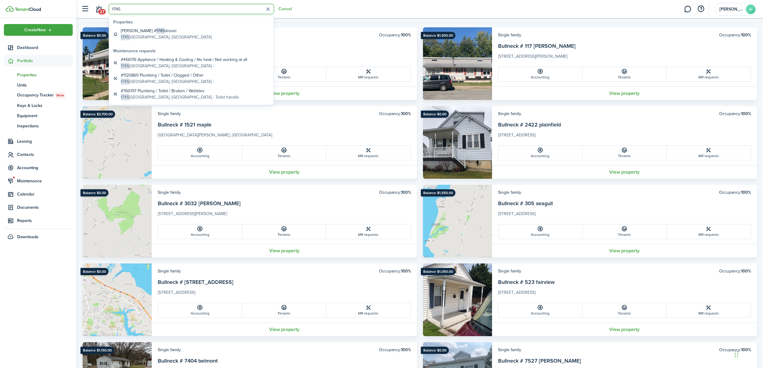
type input "1745"
click at [175, 35] on global-search-item-description "[STREET_ADDRESS]" at bounding box center [166, 37] width 91 height 6
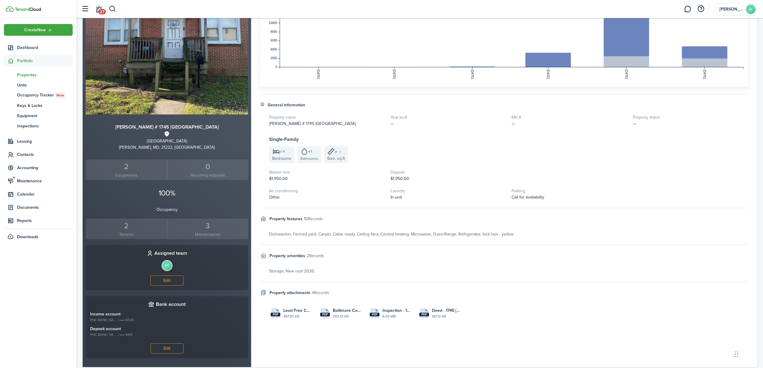
scroll to position [117, 0]
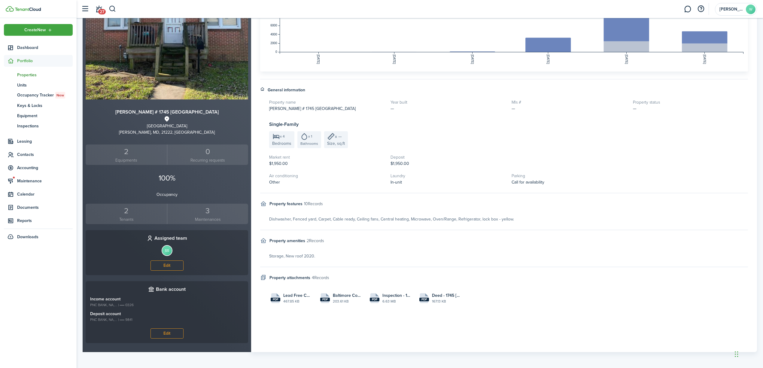
click at [126, 215] on div "2" at bounding box center [126, 210] width 78 height 11
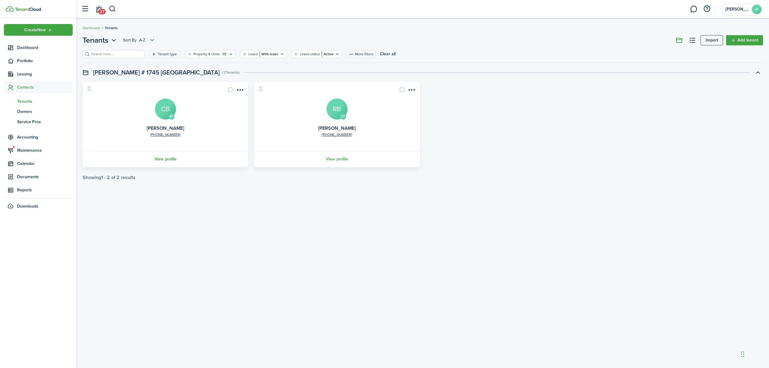
click at [167, 156] on link "View profile" at bounding box center [165, 159] width 167 height 17
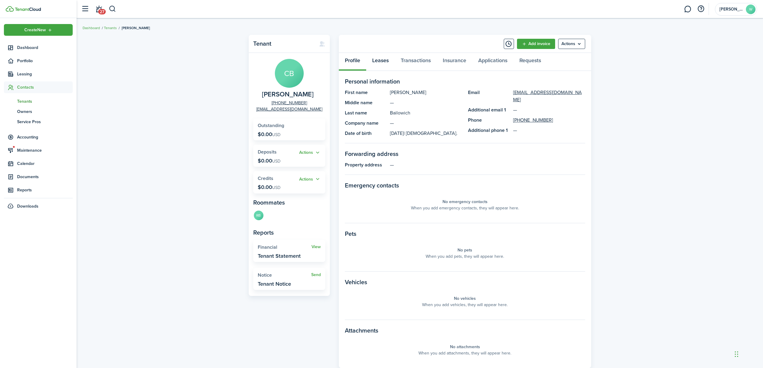
click at [382, 61] on link "Leases" at bounding box center [380, 62] width 29 height 18
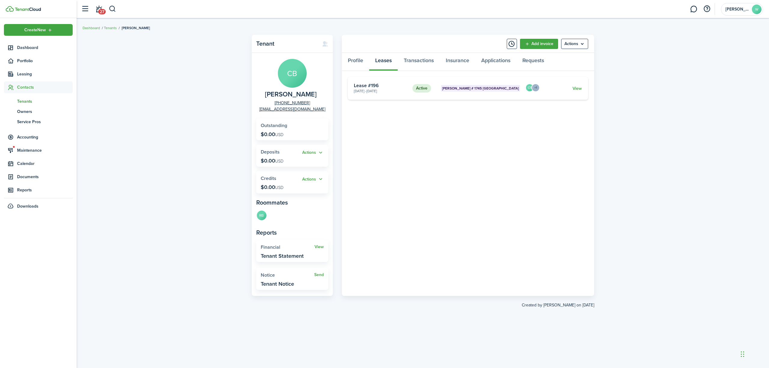
click at [572, 90] on card-footer "View" at bounding box center [562, 88] width 40 height 6
click at [577, 88] on link "View" at bounding box center [577, 88] width 9 height 6
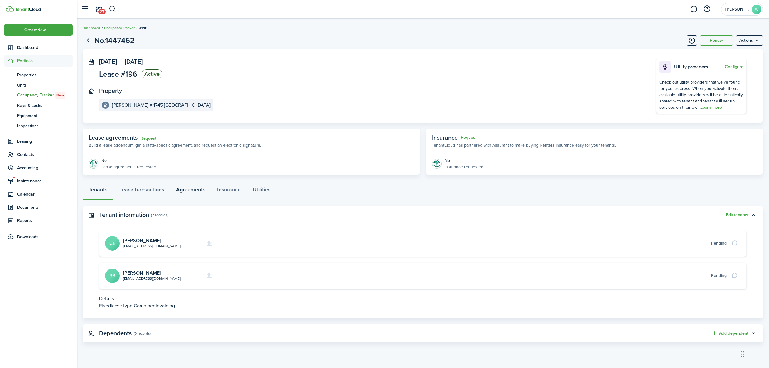
click at [194, 191] on link "Agreements" at bounding box center [190, 191] width 41 height 18
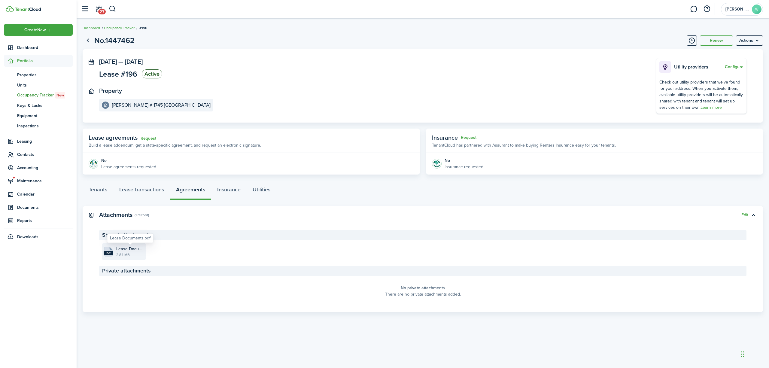
click at [116, 248] on span "Lease Documents.pdf" at bounding box center [130, 249] width 28 height 6
click at [115, 5] on button "button" at bounding box center [113, 9] width 8 height 10
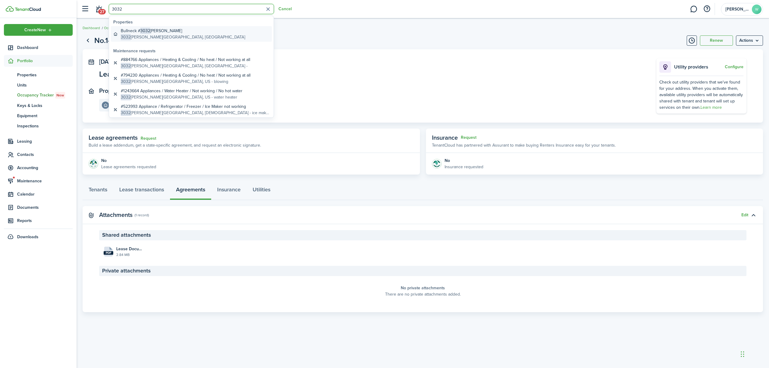
type input "3032"
click at [162, 33] on global-search-item-title "Bullneck # 3032 [PERSON_NAME]" at bounding box center [183, 31] width 124 height 6
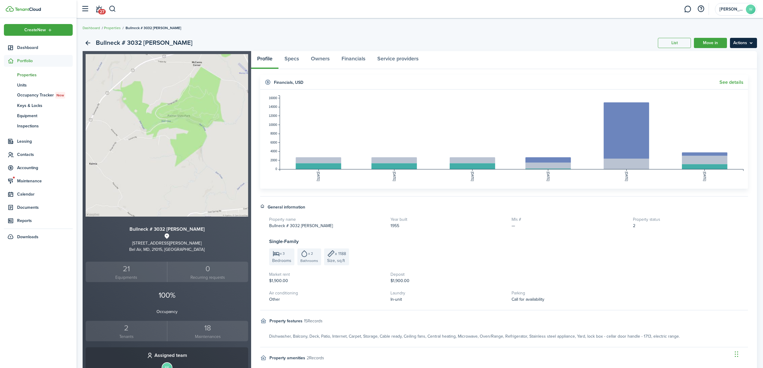
click at [749, 38] on menu-btn "Actions" at bounding box center [743, 43] width 27 height 10
click at [735, 54] on link "Edit property" at bounding box center [731, 56] width 53 height 10
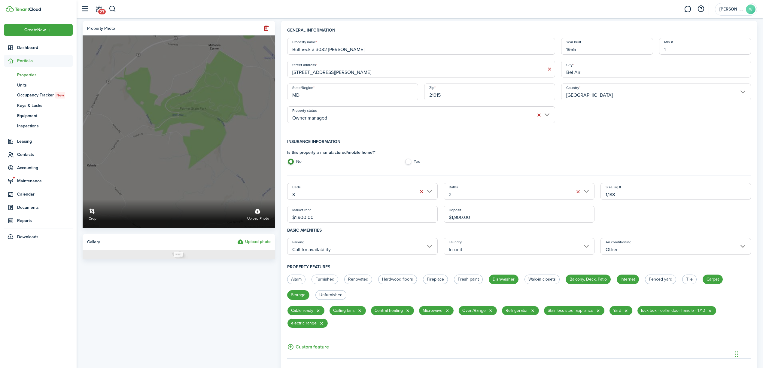
click at [261, 218] on span "Upload photo" at bounding box center [258, 219] width 22 height 6
click at [83, 200] on input "Crop Upload photo" at bounding box center [83, 200] width 0 height 0
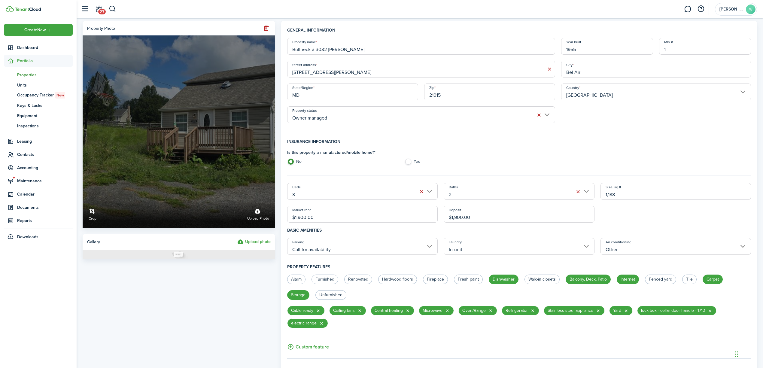
click at [91, 214] on link "Crop" at bounding box center [93, 214] width 8 height 16
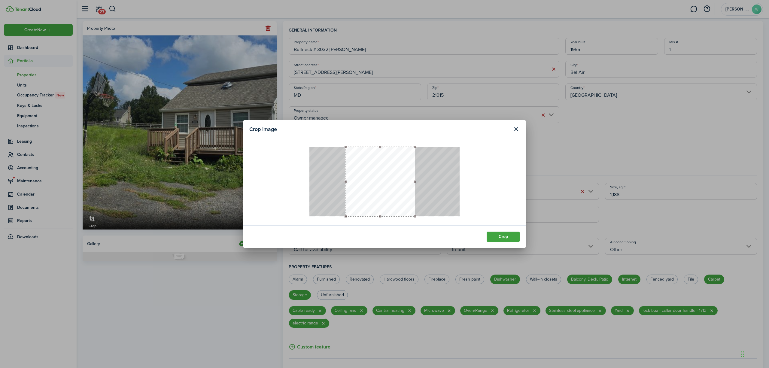
drag, startPoint x: 341, startPoint y: 197, endPoint x: 393, endPoint y: 199, distance: 52.0
click at [392, 199] on button "button" at bounding box center [380, 181] width 69 height 69
click at [402, 199] on button "button" at bounding box center [394, 181] width 69 height 69
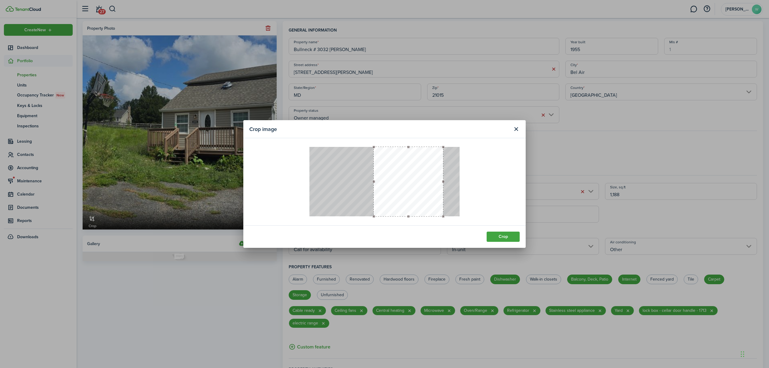
drag, startPoint x: 379, startPoint y: 200, endPoint x: 393, endPoint y: 200, distance: 13.8
click at [393, 200] on button "button" at bounding box center [408, 181] width 69 height 69
click at [502, 236] on button "Crop" at bounding box center [503, 237] width 33 height 10
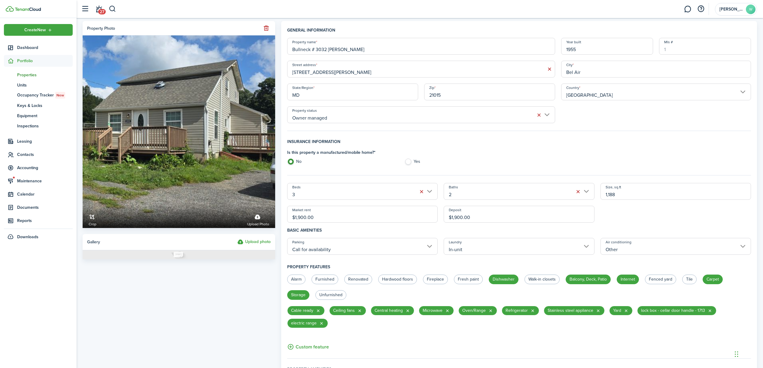
scroll to position [40, 0]
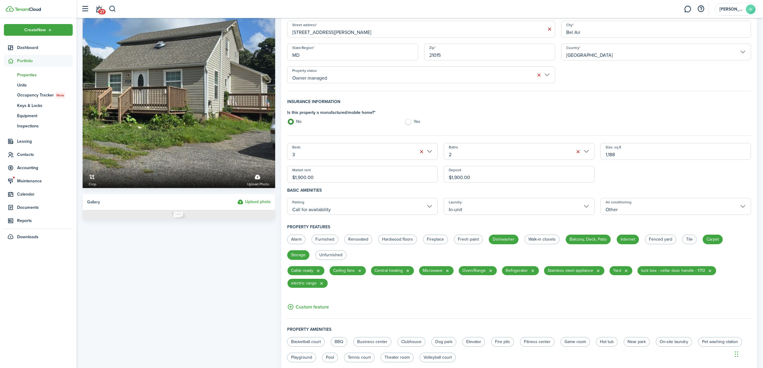
click at [434, 208] on input "Call for availability" at bounding box center [362, 206] width 151 height 17
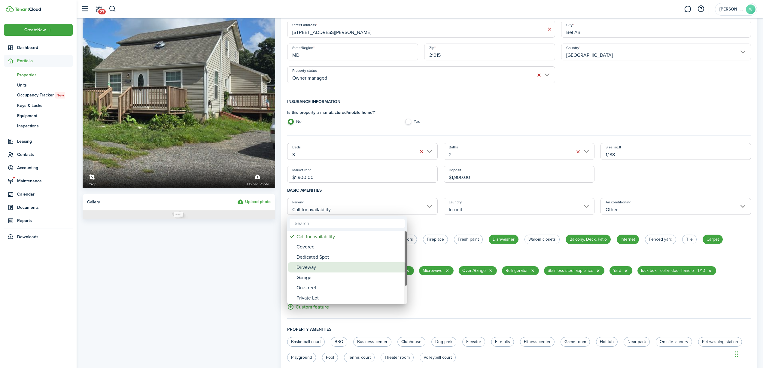
click at [337, 268] on div "Driveway" at bounding box center [350, 267] width 106 height 10
type input "Driveway"
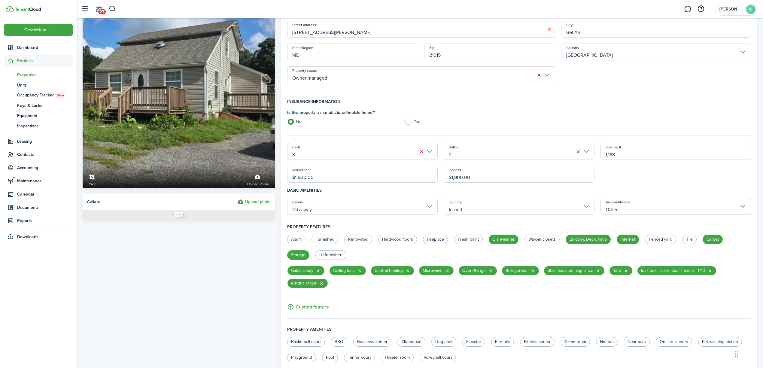
click at [640, 205] on input "Other" at bounding box center [676, 206] width 151 height 17
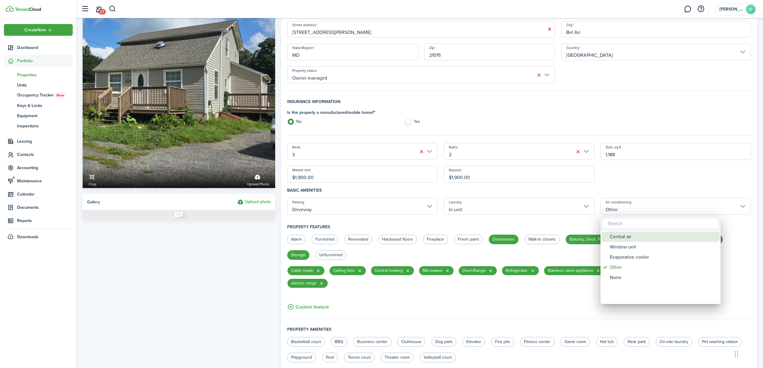
click at [622, 238] on div "Central air" at bounding box center [663, 237] width 106 height 10
type input "Central air"
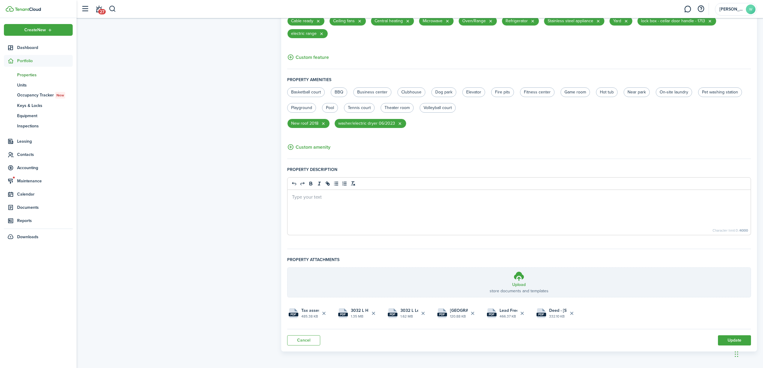
scroll to position [291, 0]
click at [740, 336] on button "Update" at bounding box center [734, 340] width 33 height 10
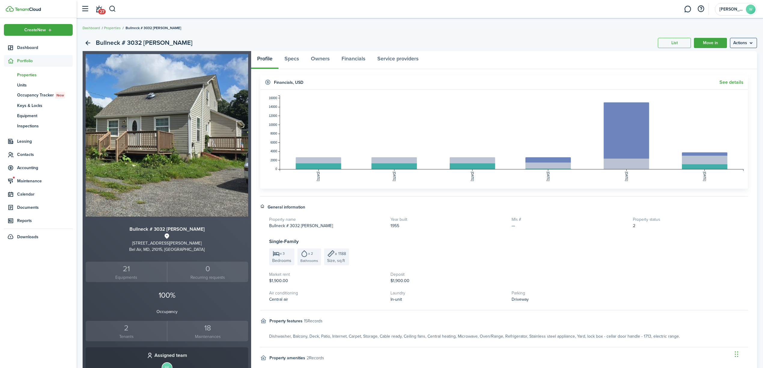
click at [29, 74] on span "Properties" at bounding box center [45, 75] width 56 height 6
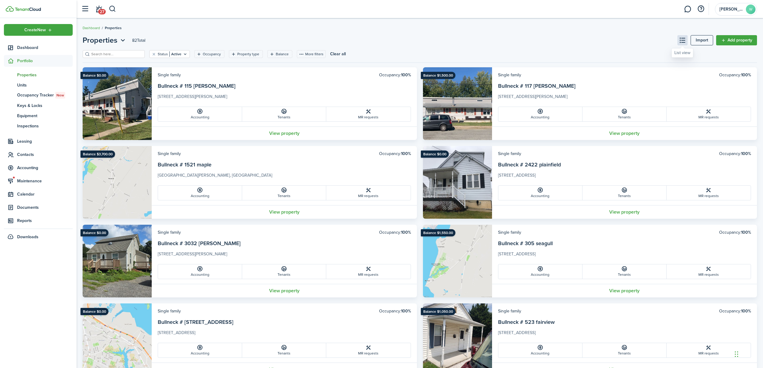
click at [678, 41] on button at bounding box center [683, 40] width 10 height 10
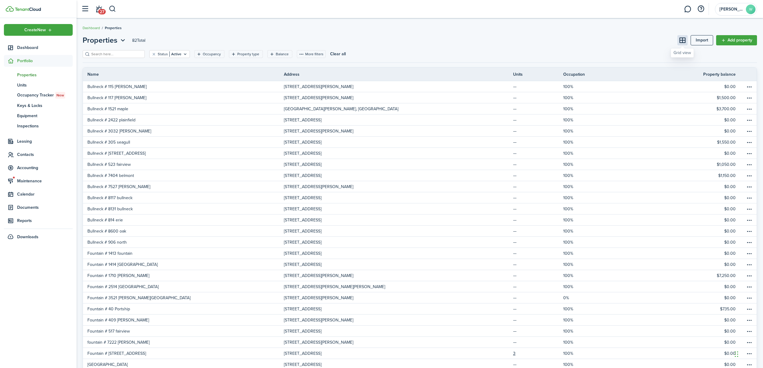
click at [682, 42] on button at bounding box center [683, 40] width 10 height 10
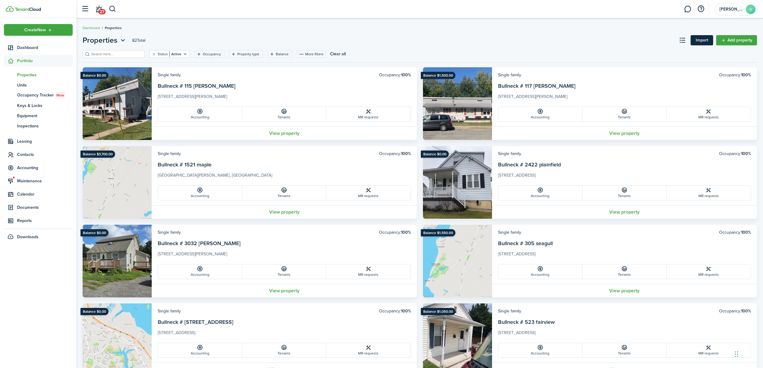
click at [695, 36] on link "Import" at bounding box center [702, 40] width 23 height 10
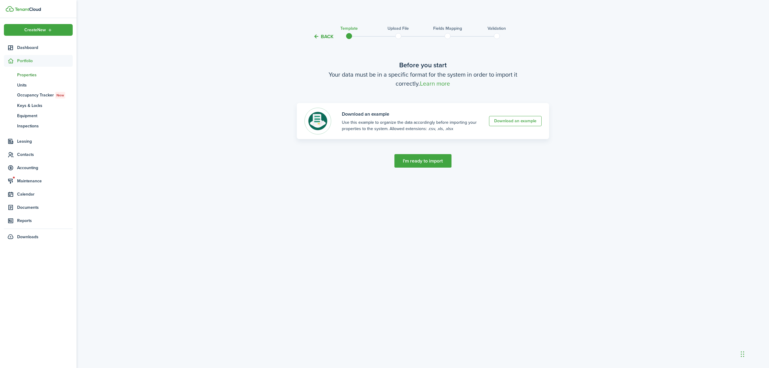
click at [317, 33] on button "Back" at bounding box center [323, 36] width 20 height 6
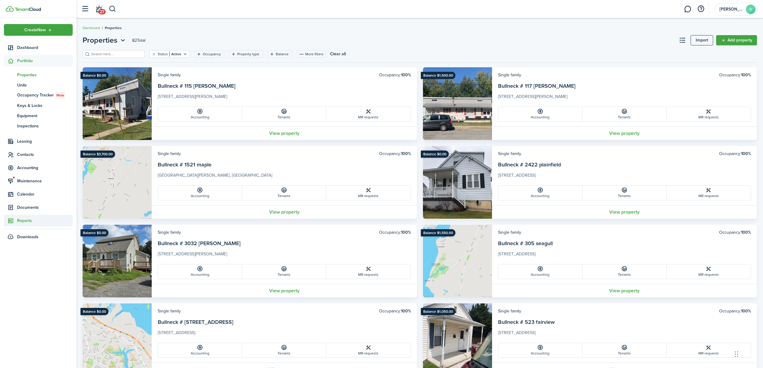
click at [25, 218] on span "Reports" at bounding box center [45, 221] width 56 height 6
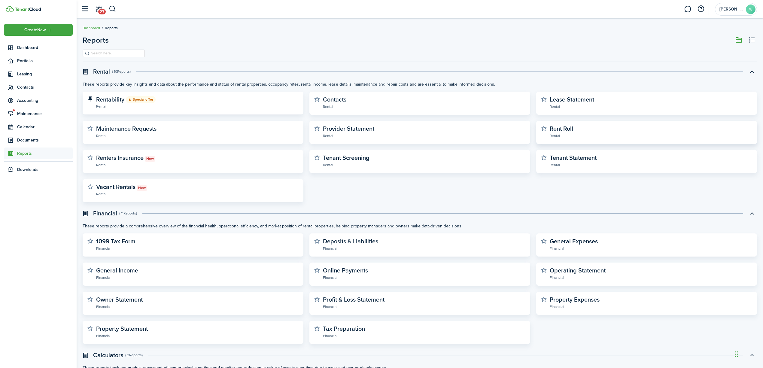
click at [626, 133] on widget-stats-subtitle "Rental" at bounding box center [651, 136] width 203 height 6
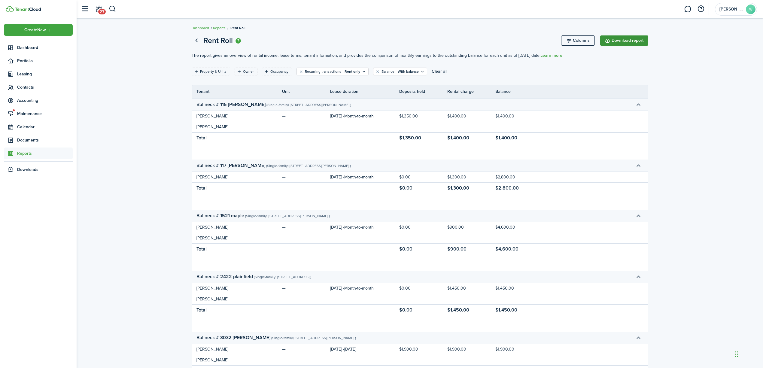
click at [624, 41] on button "Download report" at bounding box center [624, 40] width 48 height 10
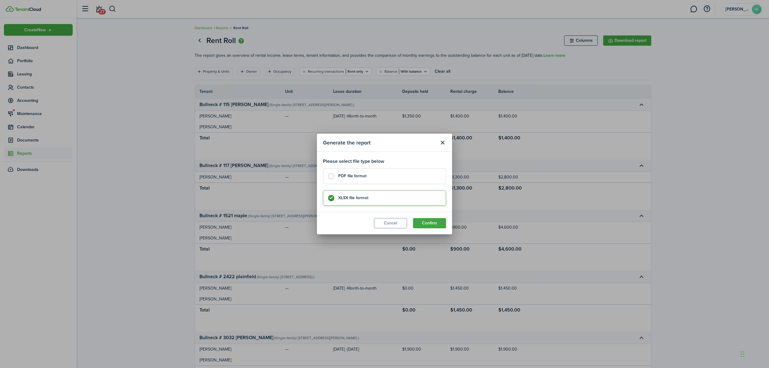
click at [377, 176] on control-radio-card-title "PDF file format" at bounding box center [389, 176] width 102 height 6
radio input "true"
click at [421, 219] on button "Confirm" at bounding box center [429, 223] width 33 height 10
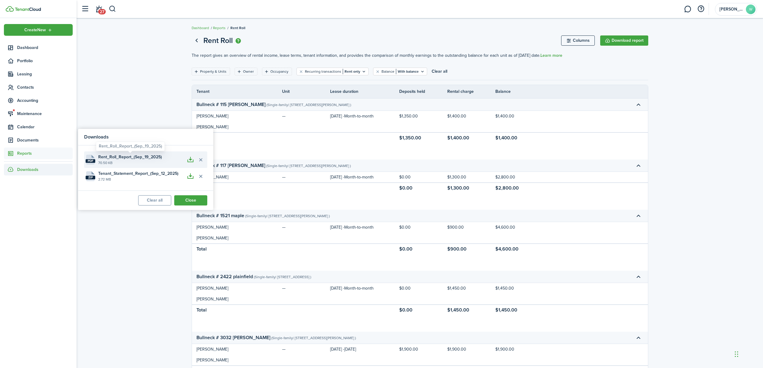
click at [123, 159] on span "Rent_Roll_Report_(Sep_19_2025)" at bounding box center [130, 157] width 64 height 6
click at [141, 156] on span "Rent_Roll_Report_(Sep_19_2025)" at bounding box center [130, 157] width 64 height 6
click at [192, 157] on button "button" at bounding box center [190, 160] width 10 height 10
